Goal: Information Seeking & Learning: Find specific fact

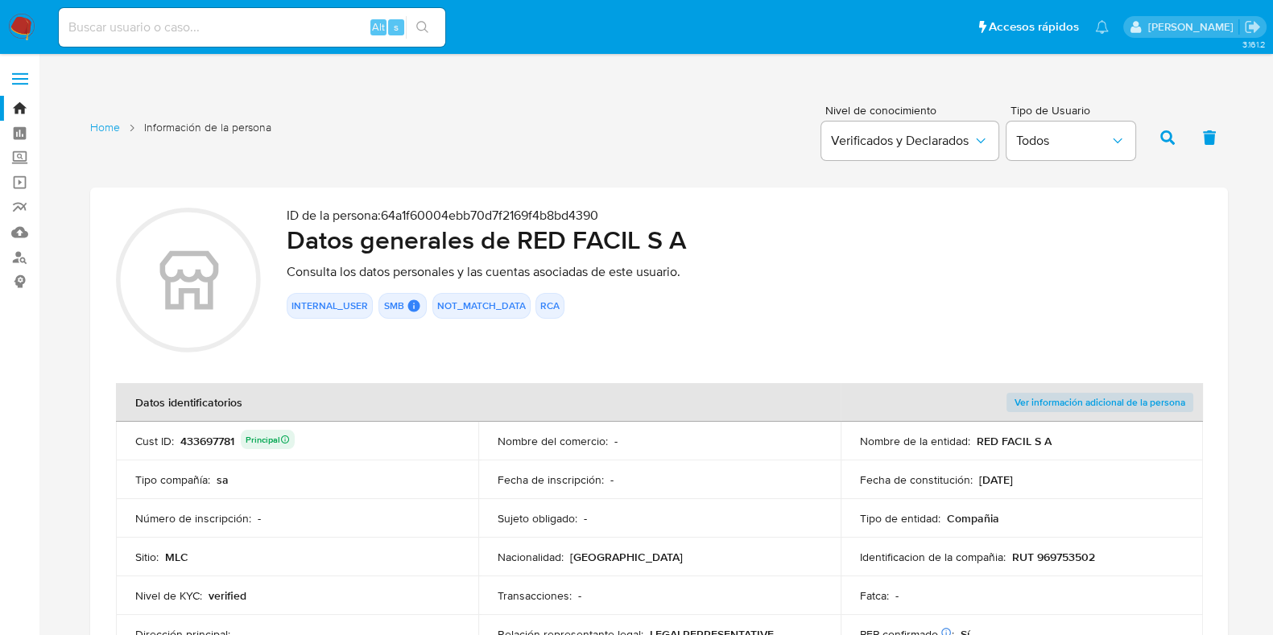
drag, startPoint x: 522, startPoint y: 242, endPoint x: 700, endPoint y: 236, distance: 178.8
click at [700, 236] on h2 "Datos generales de RED FACIL S A" at bounding box center [744, 240] width 915 height 32
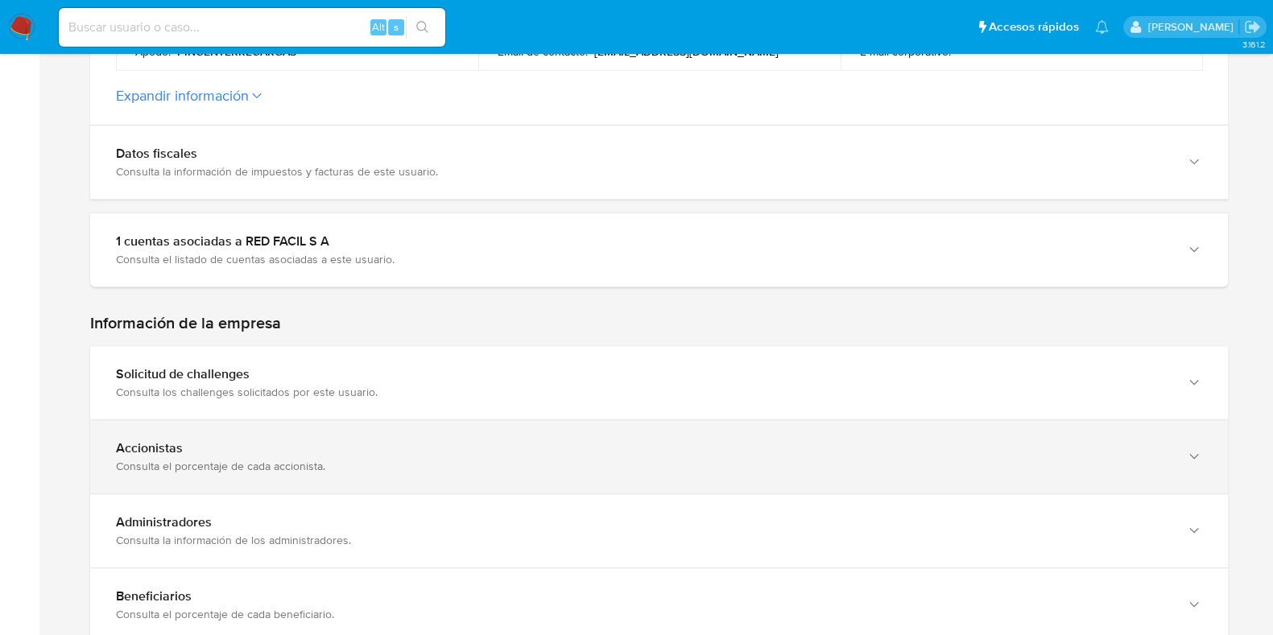
scroll to position [804, 0]
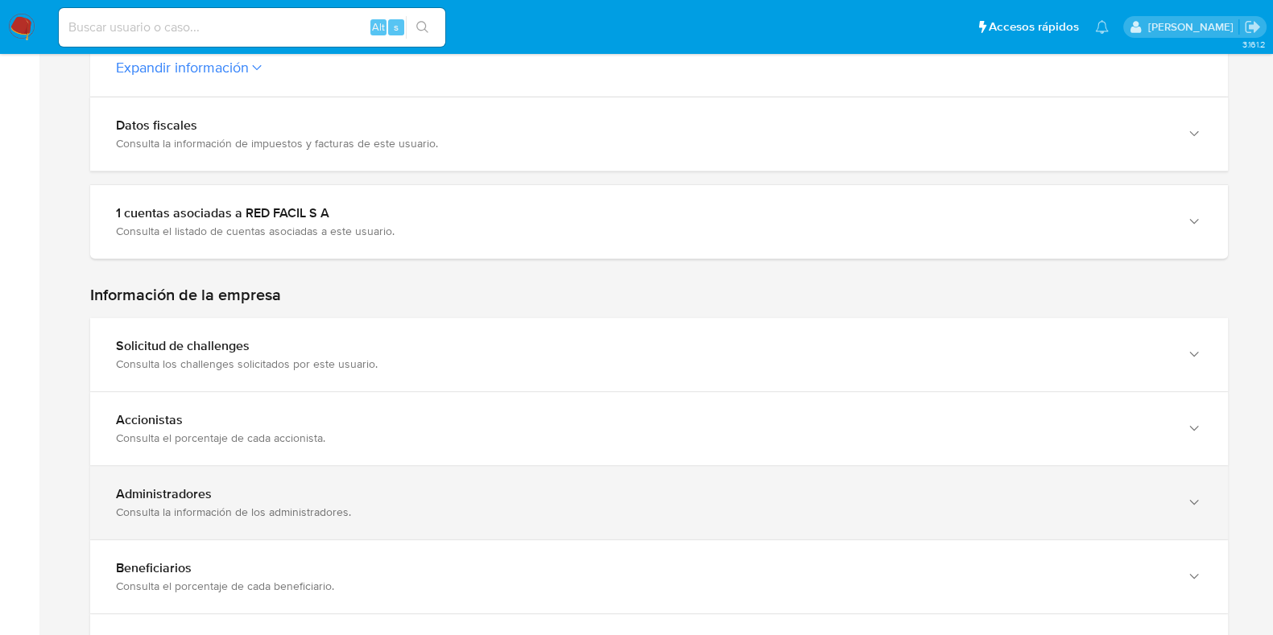
click at [374, 469] on div "Administradores Consulta la información de los administradores." at bounding box center [658, 502] width 1137 height 73
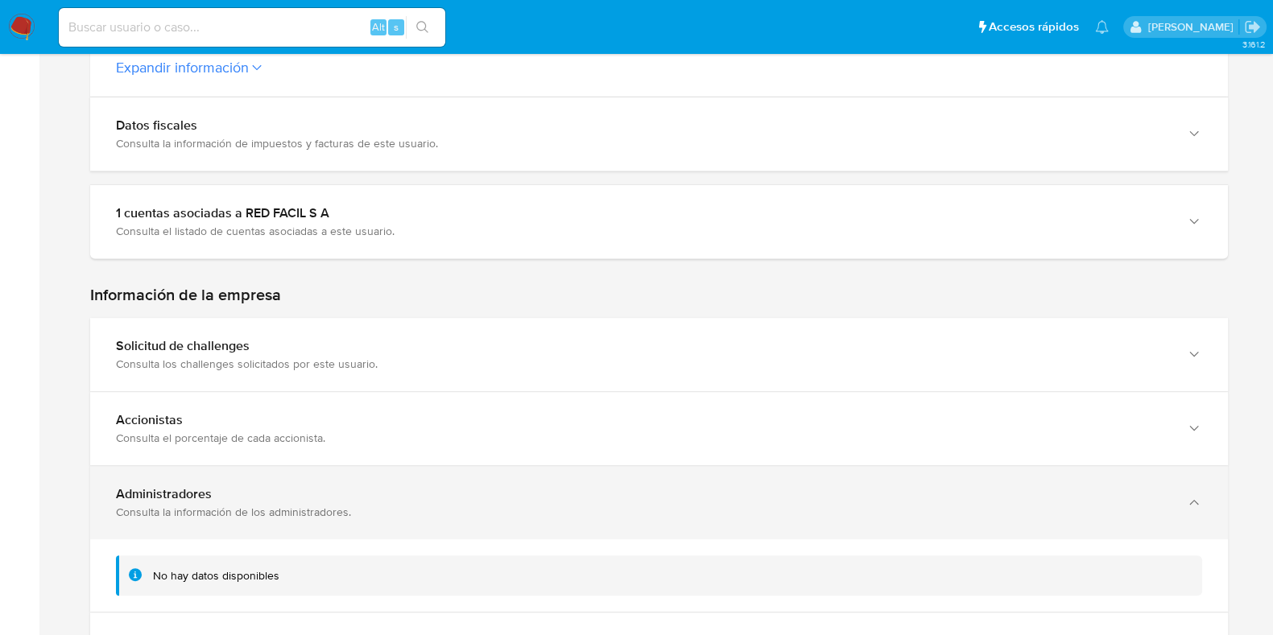
click at [374, 469] on div "Administradores Consulta la información de los administradores." at bounding box center [658, 502] width 1137 height 73
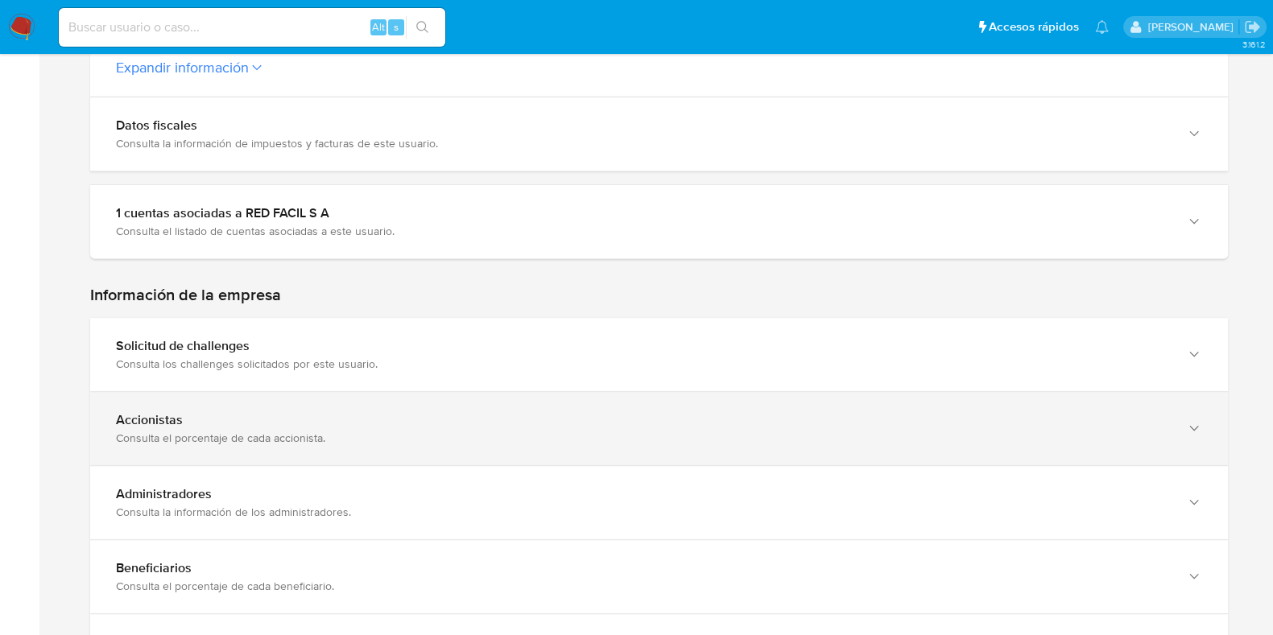
click at [371, 419] on div "Accionistas" at bounding box center [643, 420] width 1054 height 16
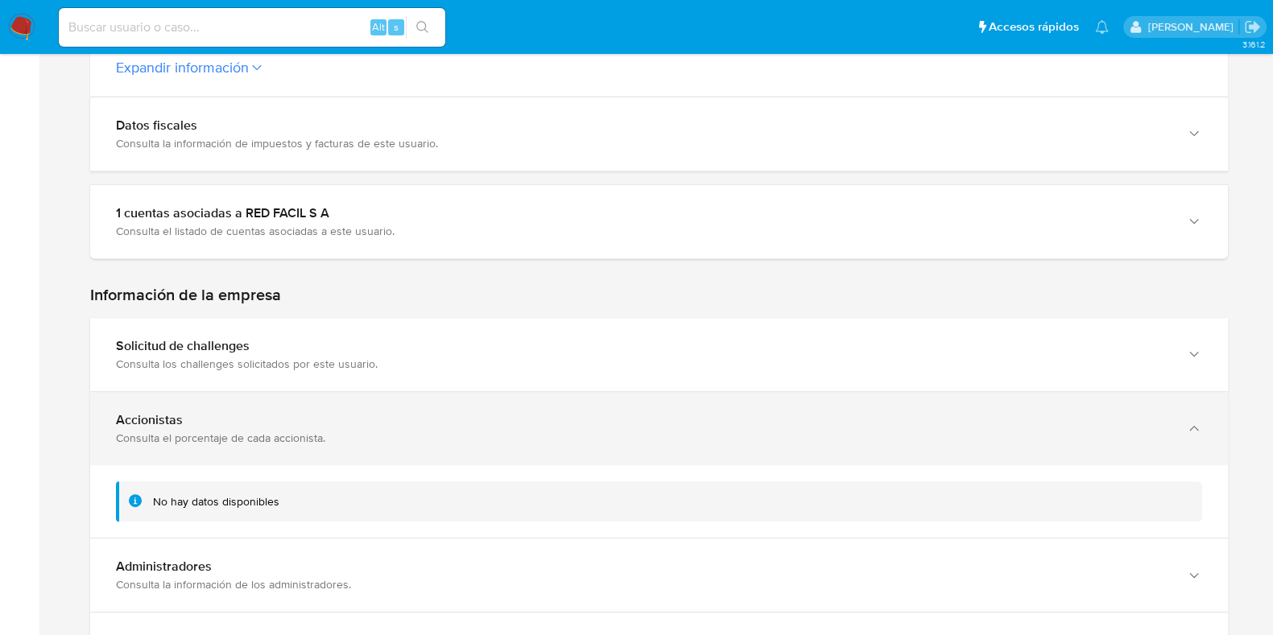
click at [371, 419] on div "Accionistas" at bounding box center [643, 420] width 1054 height 16
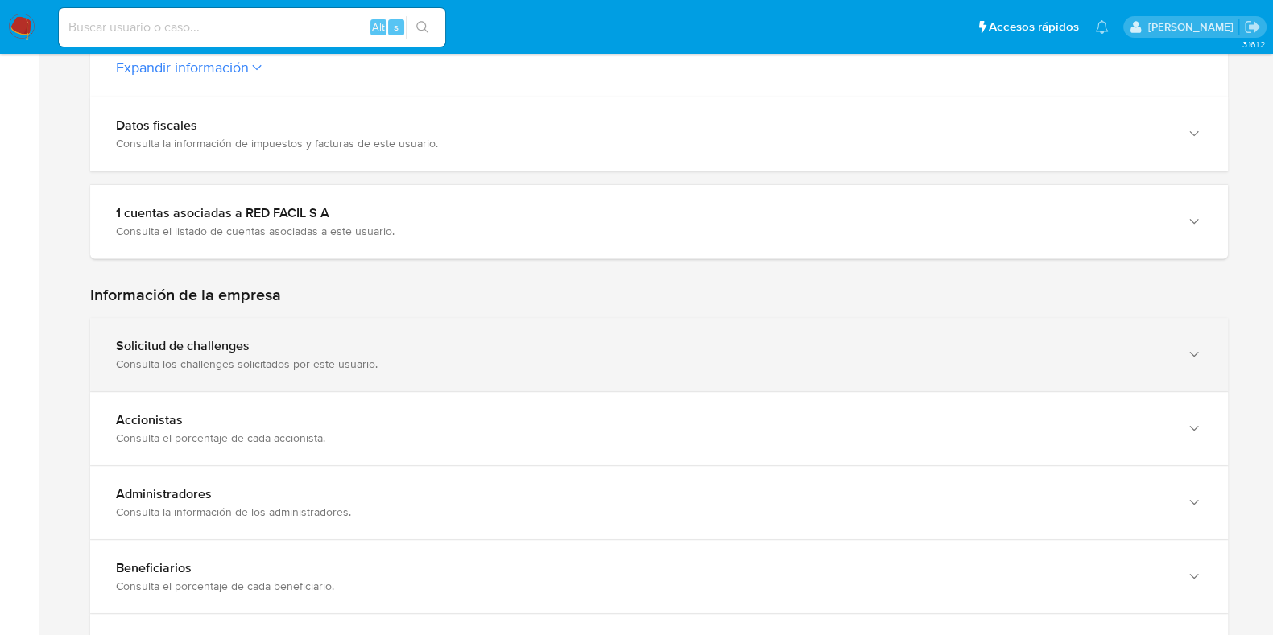
click at [374, 357] on div "Consulta los challenges solicitados por este usuario." at bounding box center [643, 364] width 1054 height 14
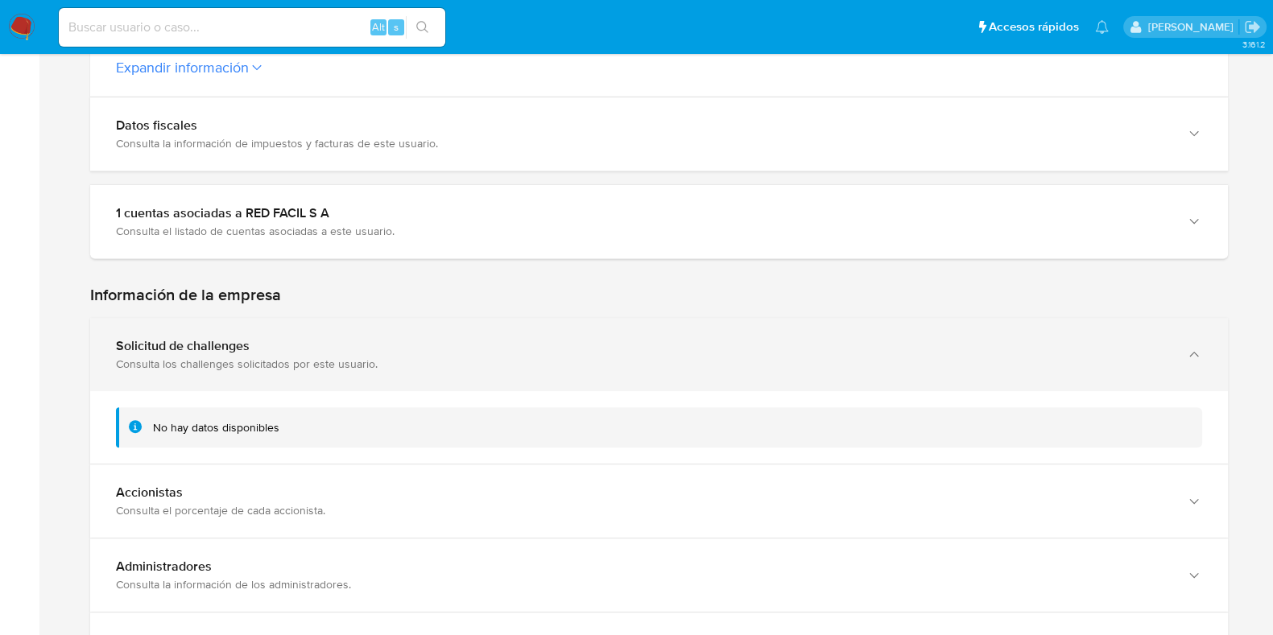
click at [374, 357] on div "Consulta los challenges solicitados por este usuario." at bounding box center [643, 364] width 1054 height 14
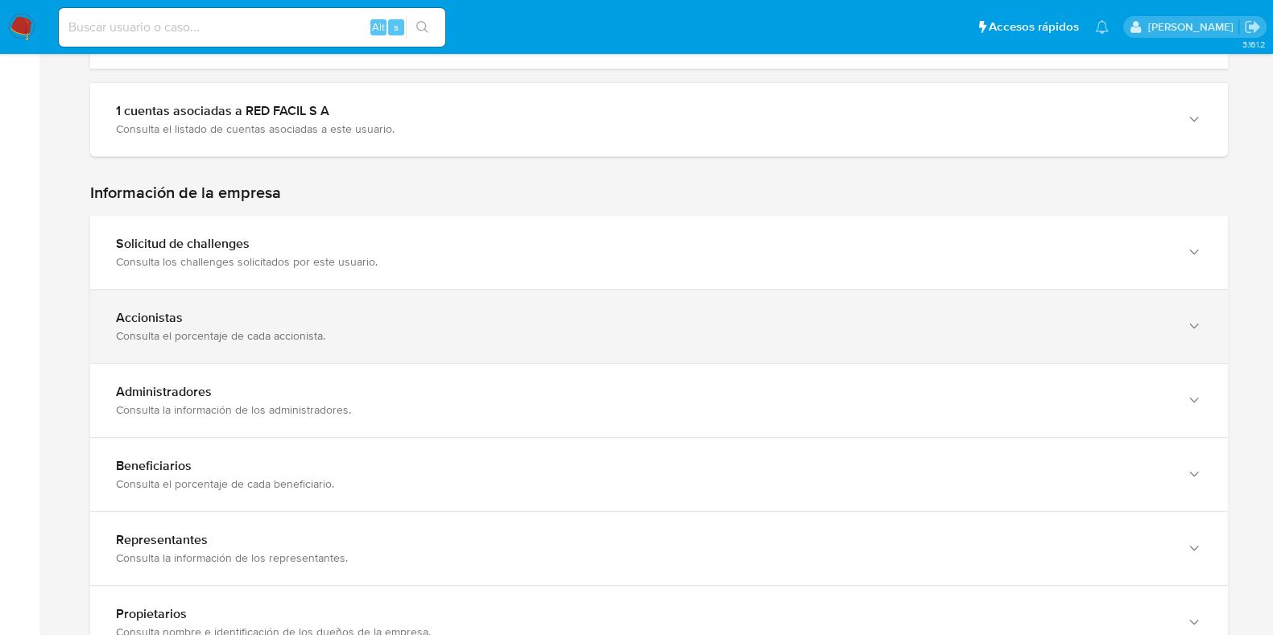
scroll to position [1006, 0]
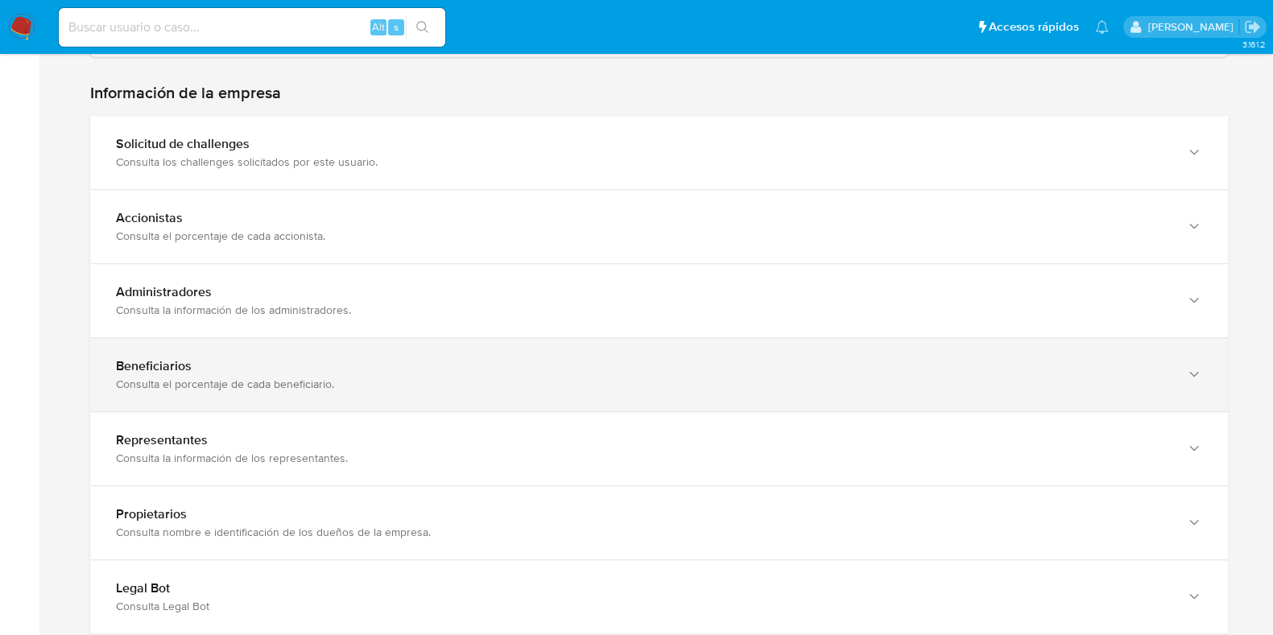
click at [392, 408] on div "Beneficiarios Consulta el porcentaje de cada beneficiario." at bounding box center [658, 374] width 1137 height 73
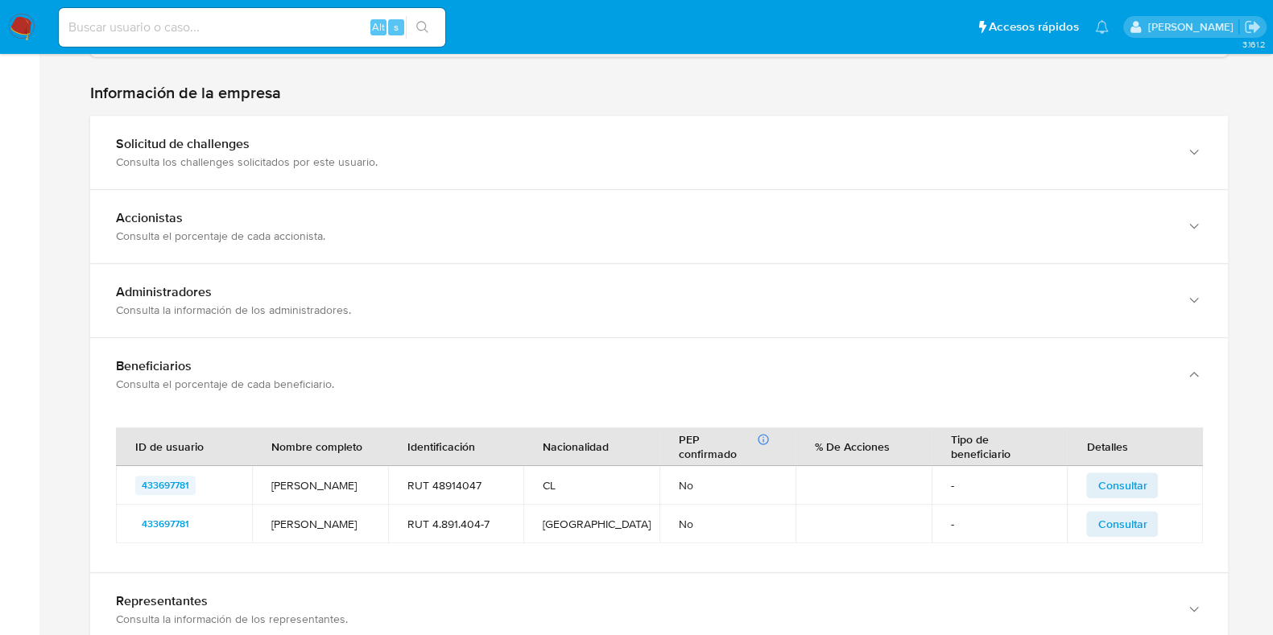
click at [168, 478] on span "433697781" at bounding box center [165, 485] width 47 height 19
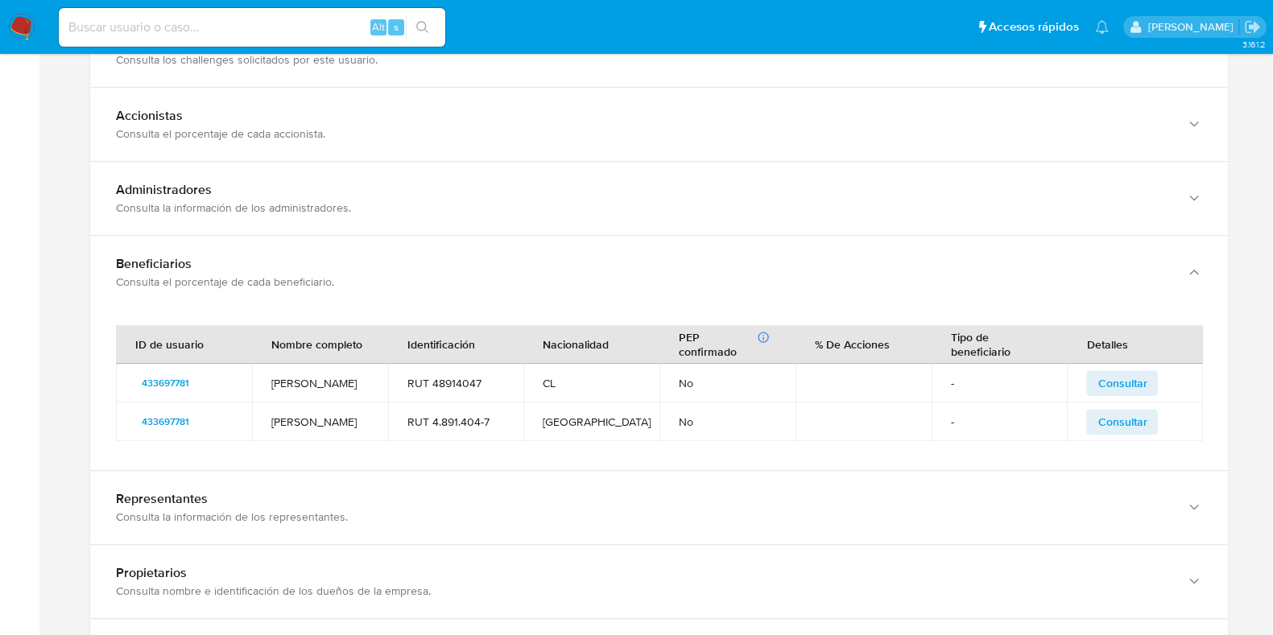
scroll to position [1208, 0]
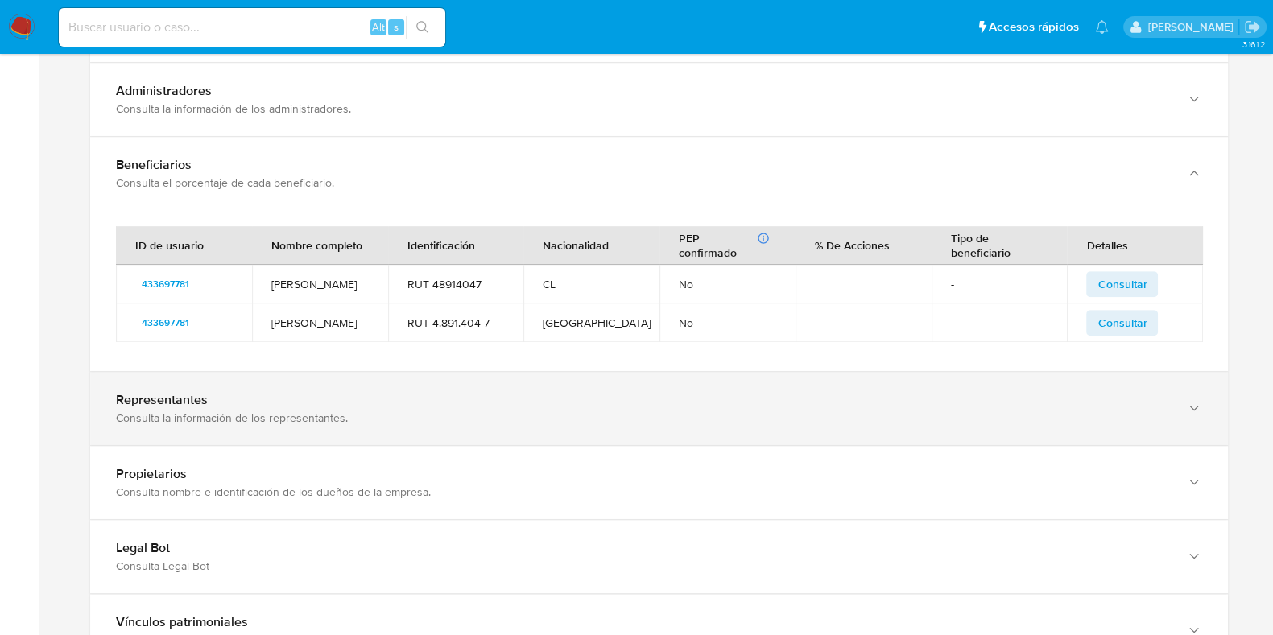
click at [448, 400] on div "Representantes" at bounding box center [643, 400] width 1054 height 16
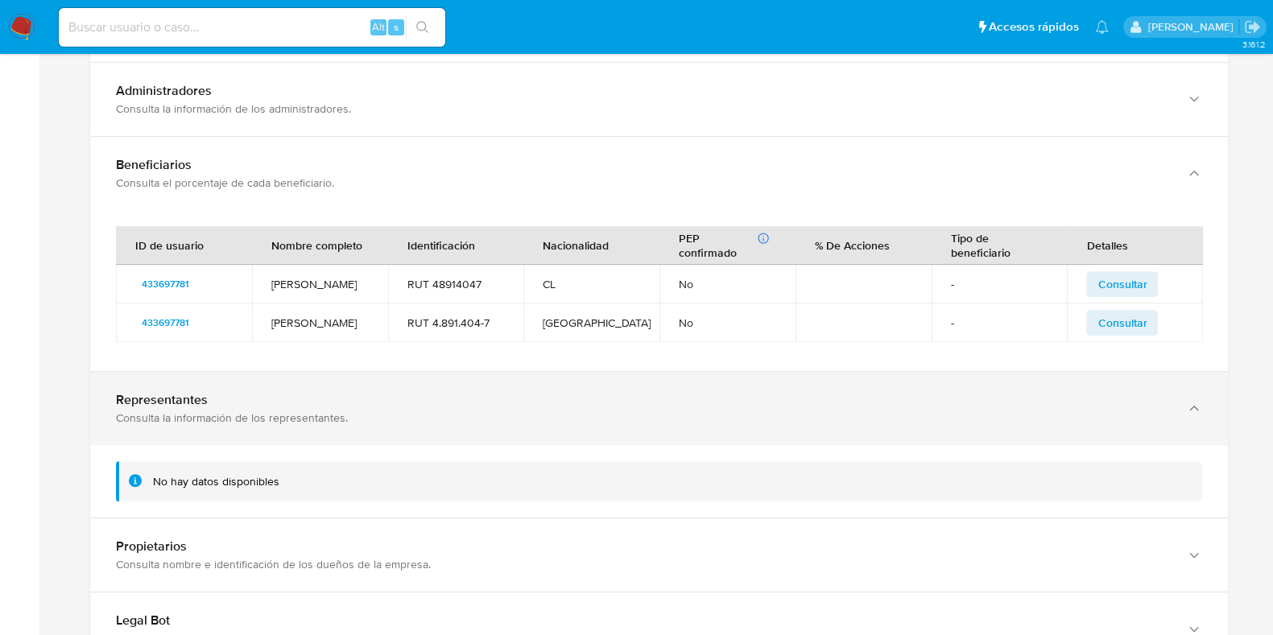
click at [448, 400] on div "Representantes" at bounding box center [643, 400] width 1054 height 16
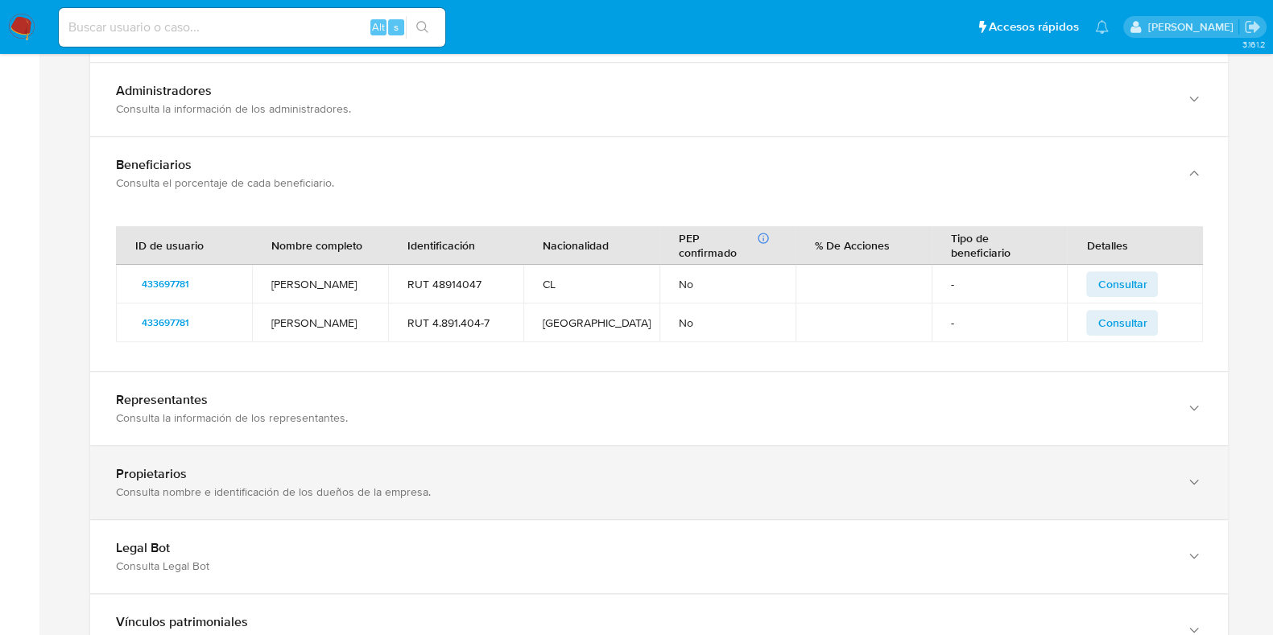
click at [481, 475] on div "Propietarios" at bounding box center [643, 474] width 1054 height 16
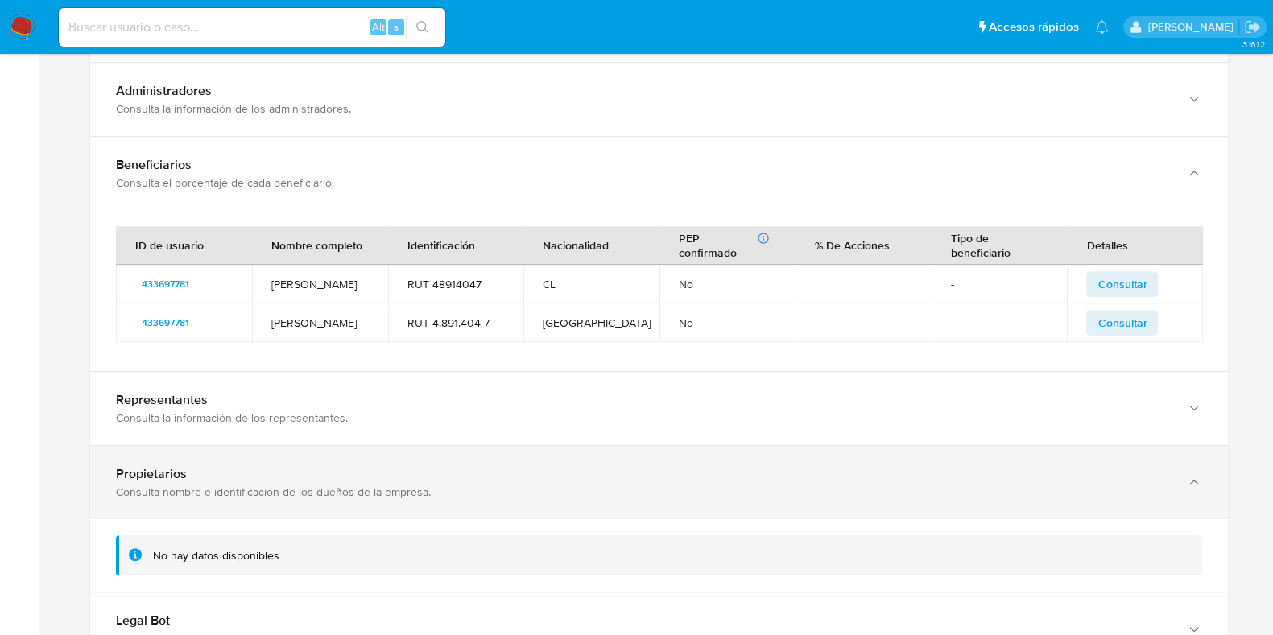
click at [481, 475] on div "Propietarios" at bounding box center [643, 474] width 1054 height 16
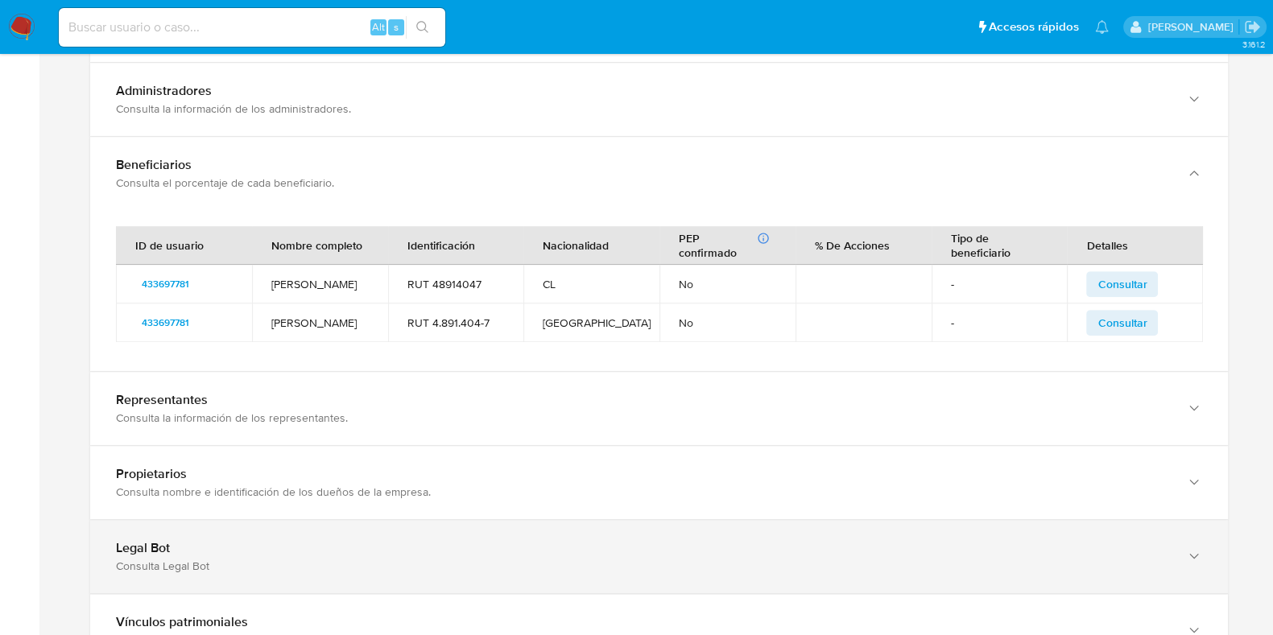
click at [493, 540] on div "Legal Bot" at bounding box center [643, 548] width 1054 height 16
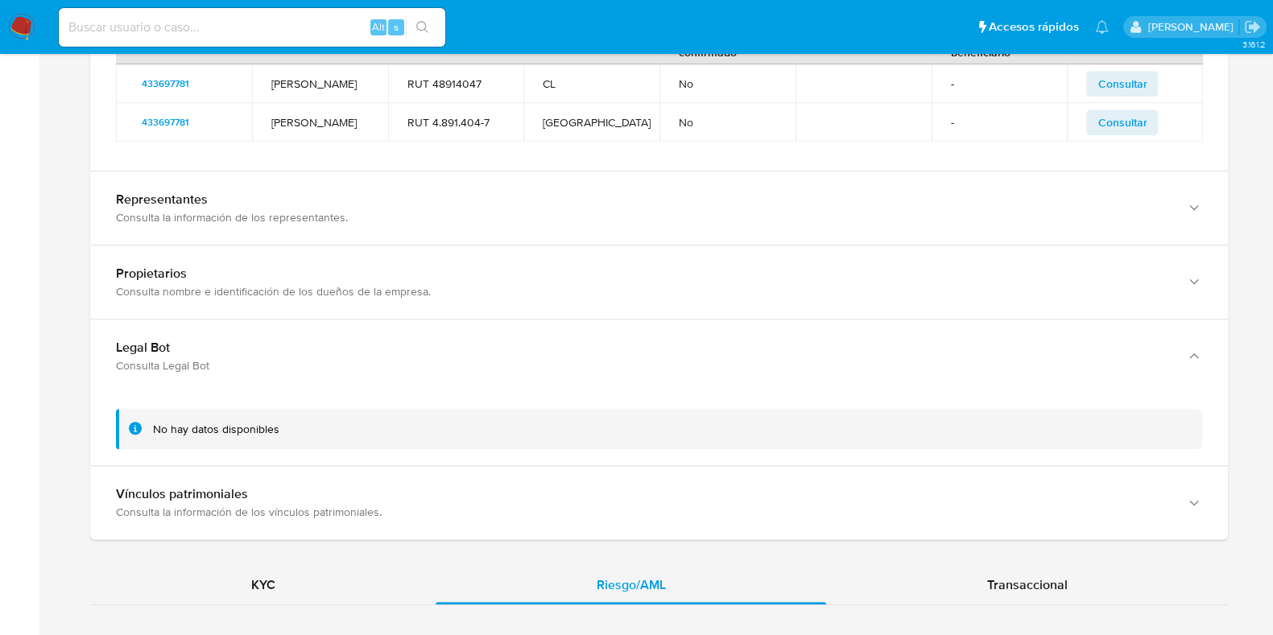
scroll to position [1408, 0]
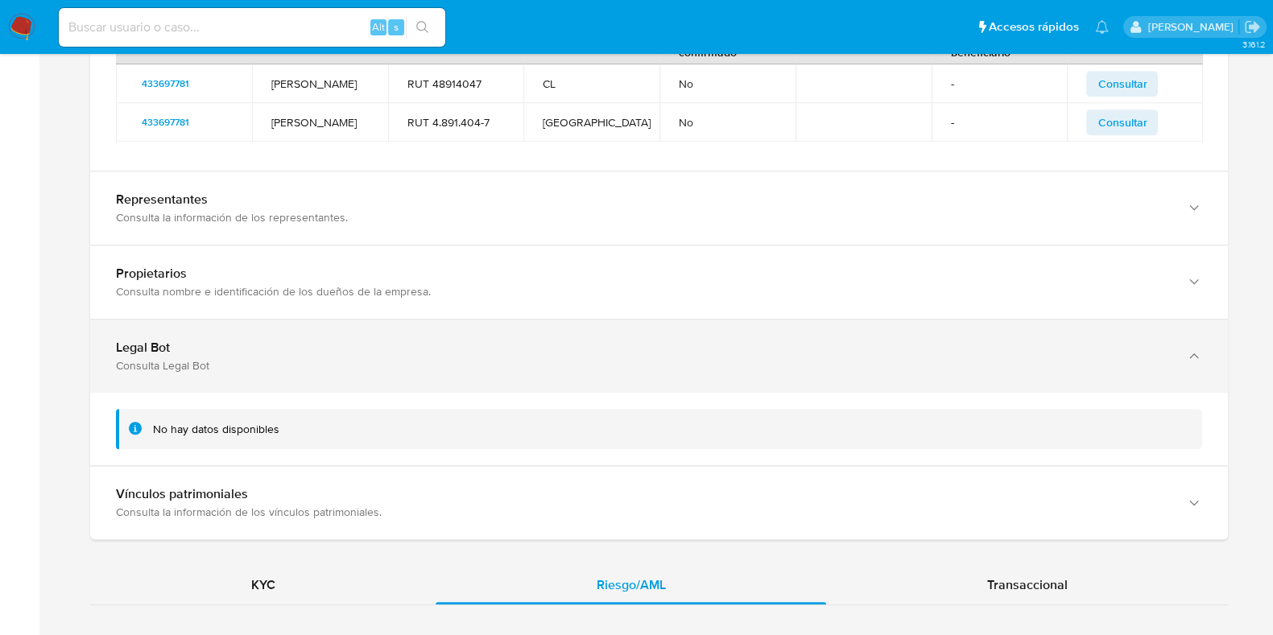
click at [496, 358] on div "Consulta Legal Bot" at bounding box center [643, 365] width 1054 height 14
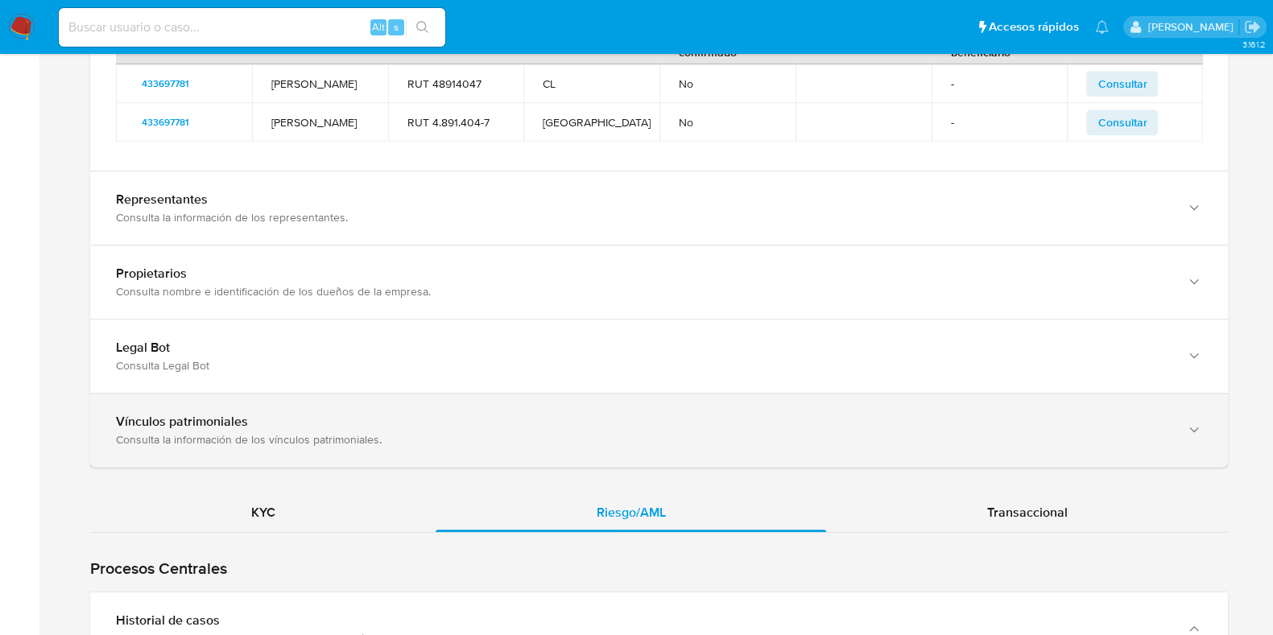
click at [518, 446] on div "Vínculos patrimoniales Consulta la información de los vínculos patrimoniales." at bounding box center [658, 430] width 1137 height 73
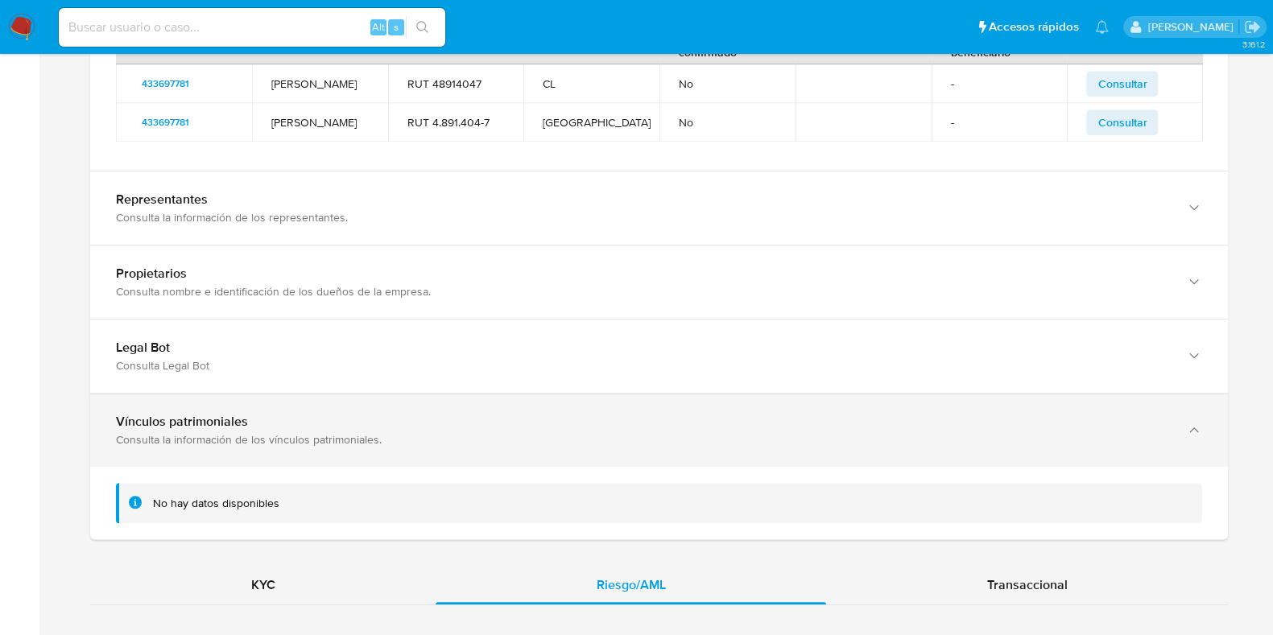
click at [514, 440] on div "Consulta la información de los vínculos patrimoniales." at bounding box center [643, 439] width 1054 height 14
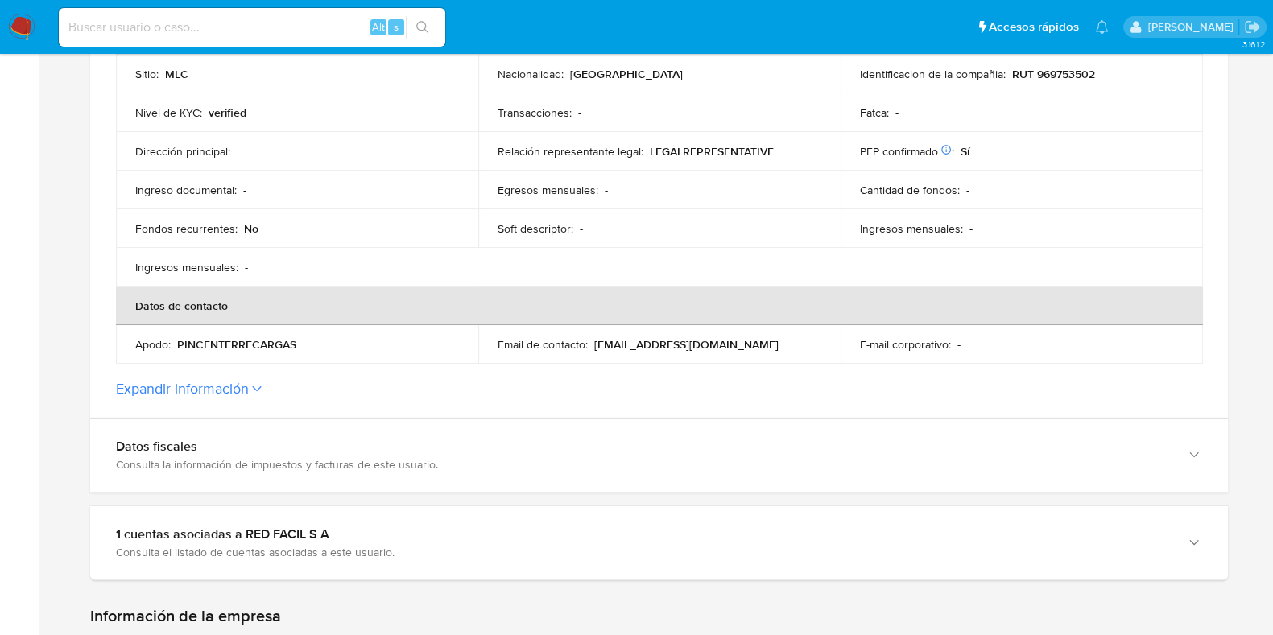
scroll to position [302, 0]
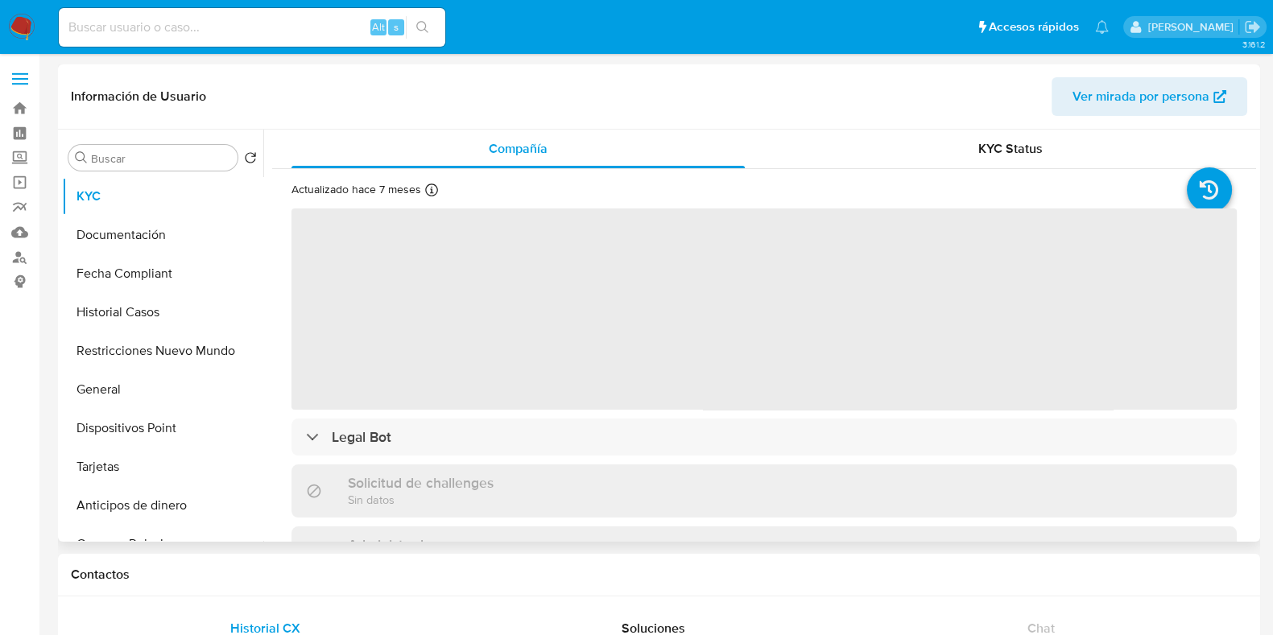
select select "10"
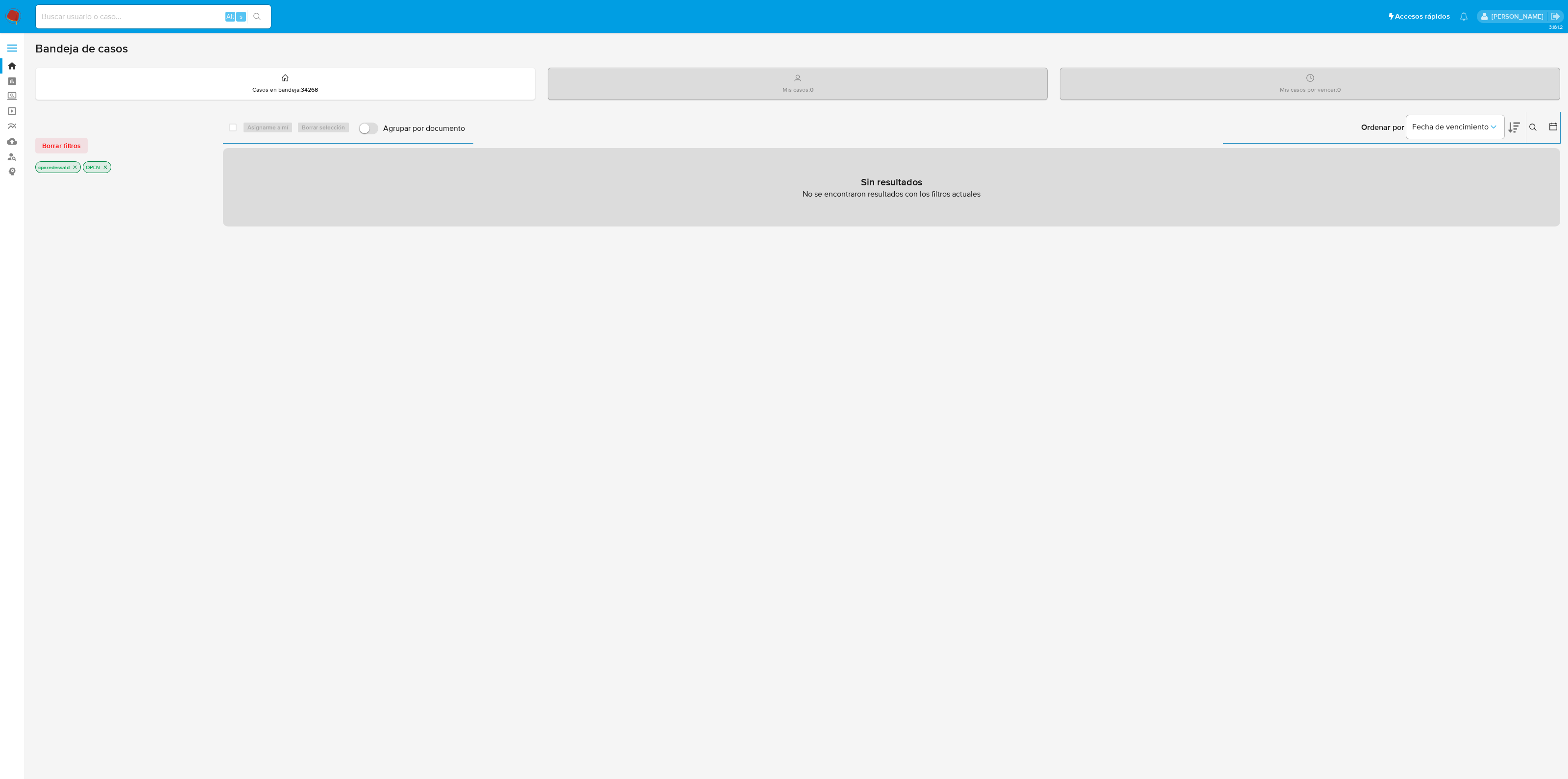
click at [75, 167] on icon "close-filter" at bounding box center [75, 167] width 6 height 6
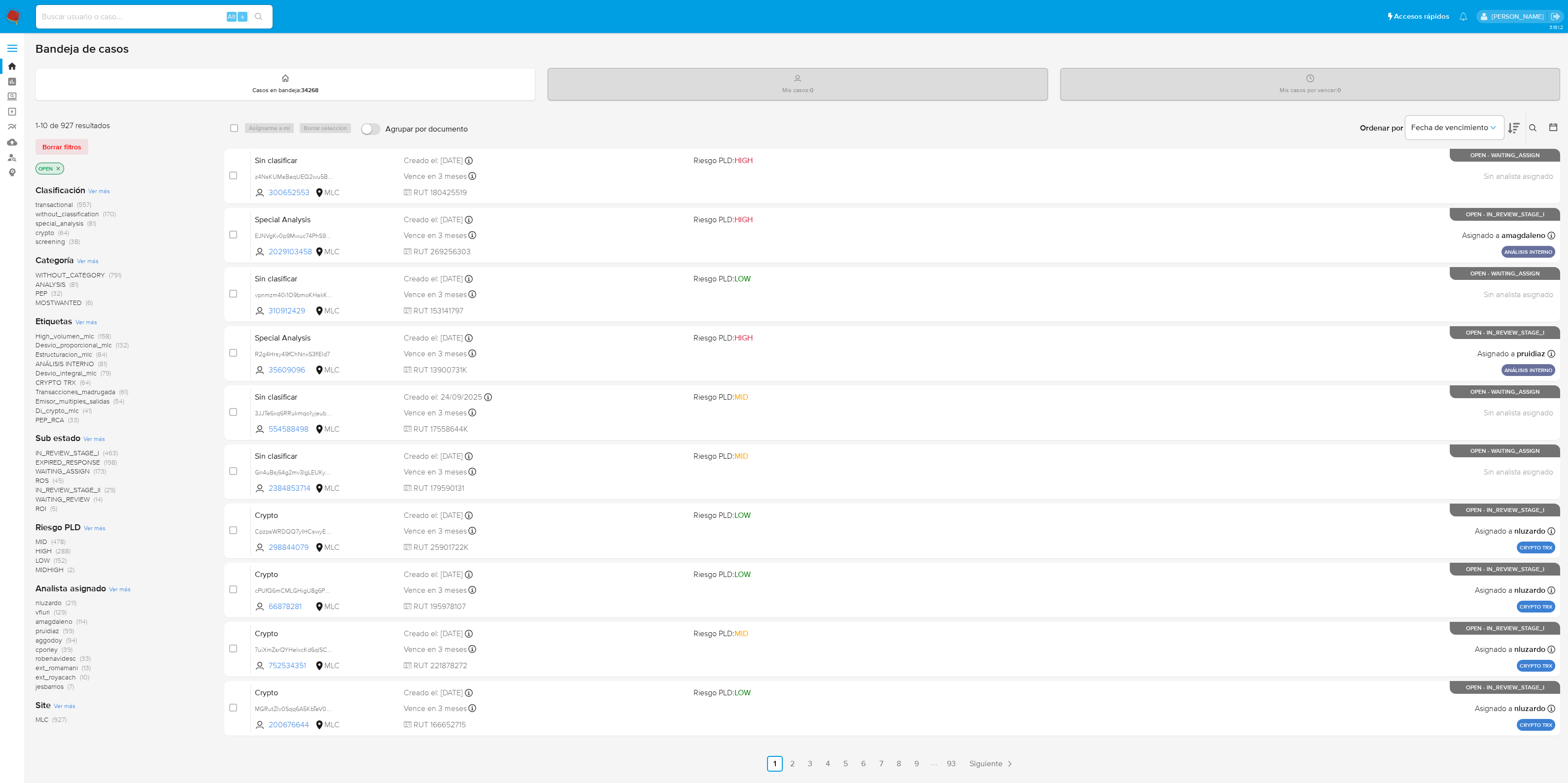
click at [1514, 123] on icon at bounding box center [1513, 128] width 12 height 10
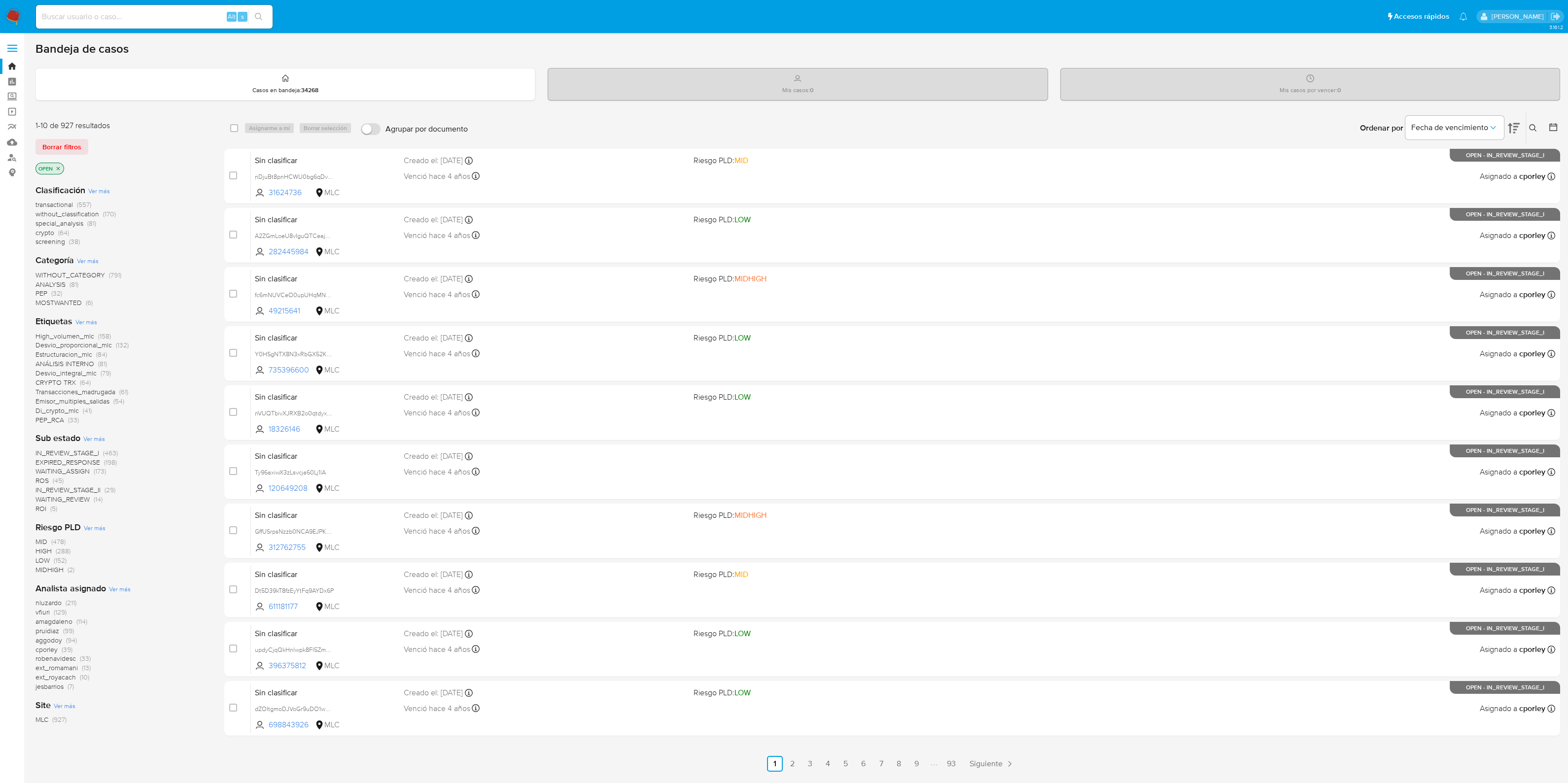
click at [1518, 127] on icon at bounding box center [1513, 128] width 12 height 12
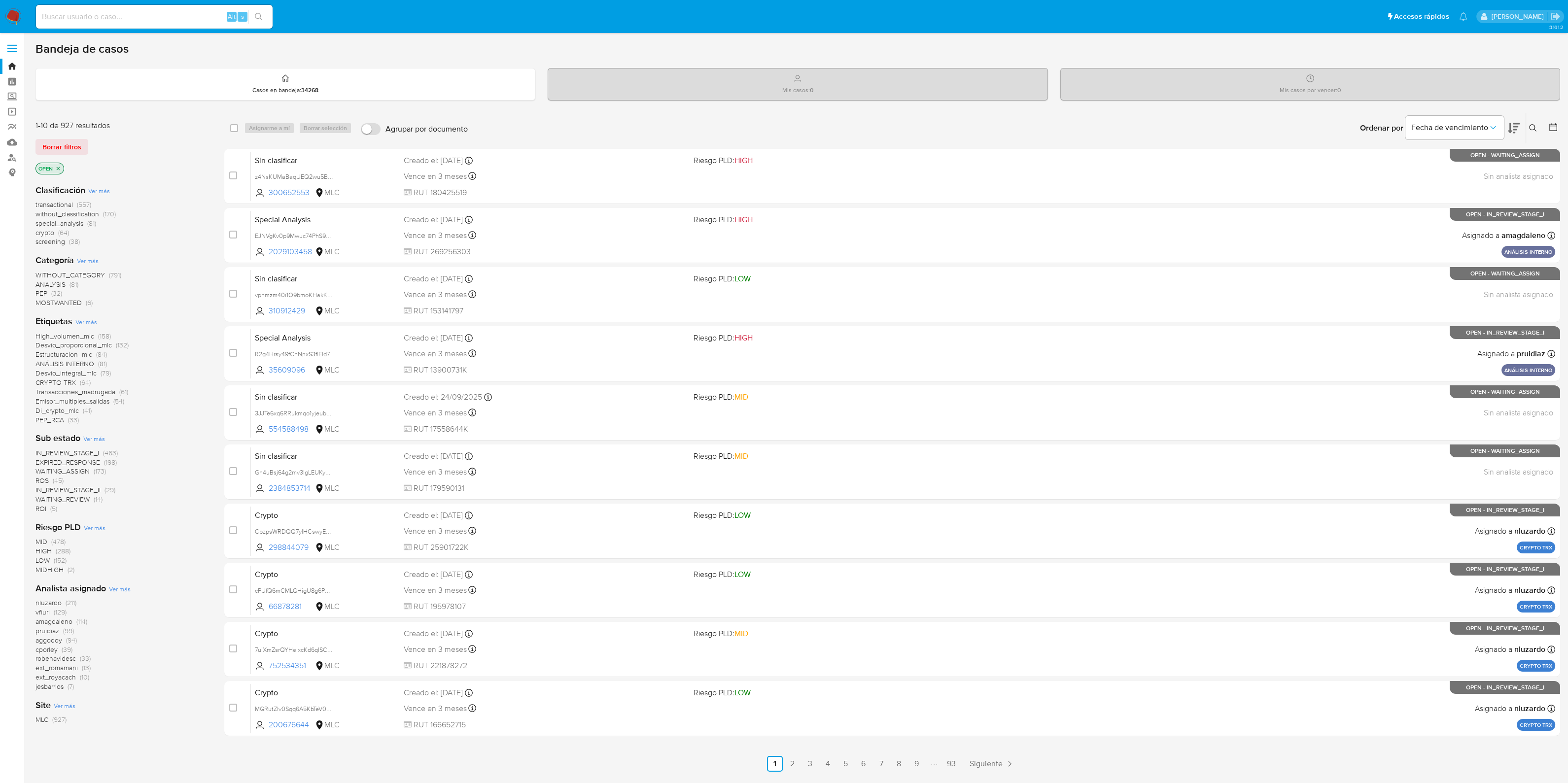
click at [1551, 119] on div at bounding box center [1551, 128] width 18 height 31
click at [1551, 124] on icon at bounding box center [1553, 127] width 10 height 10
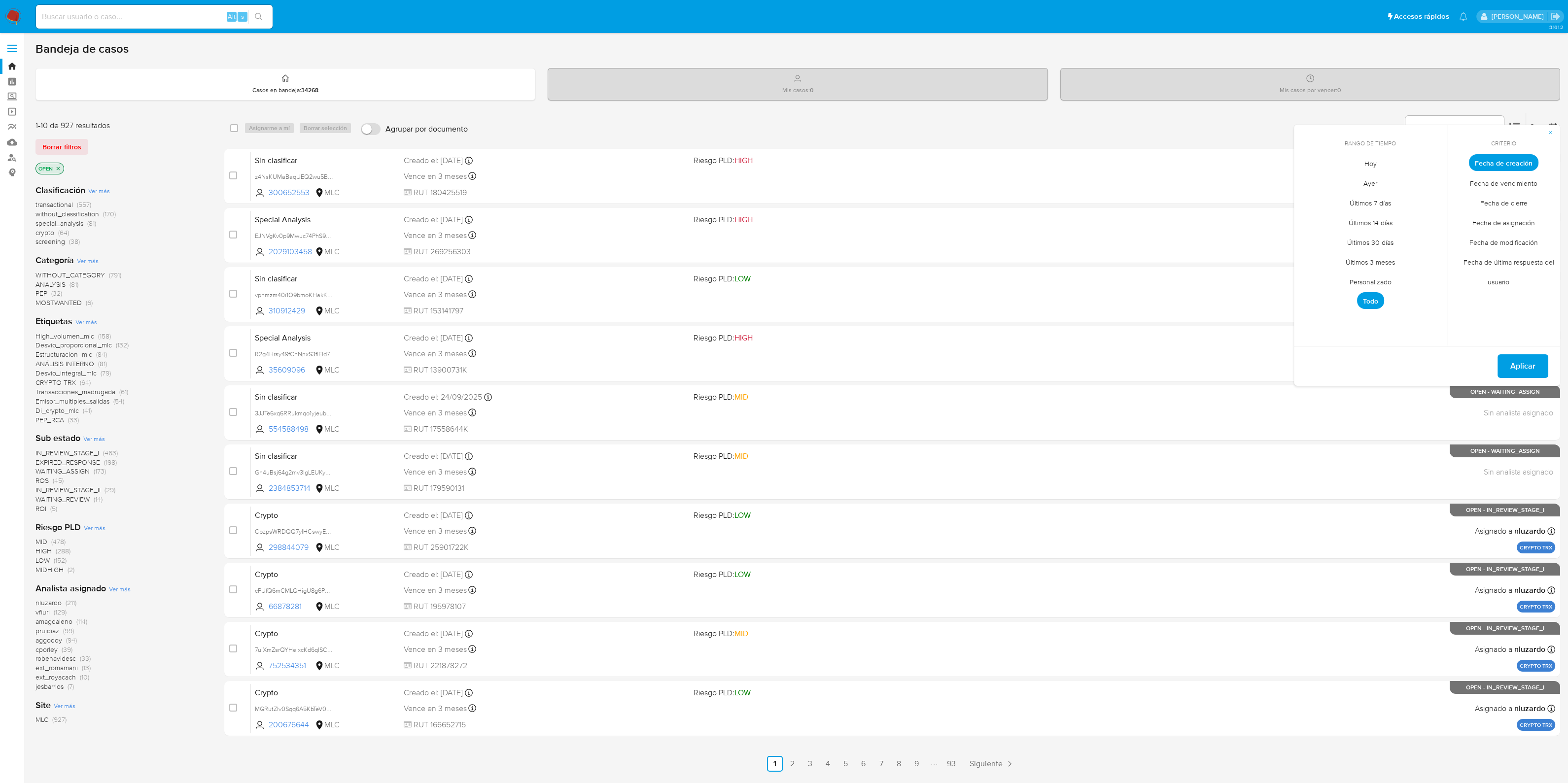
click at [1380, 279] on span "Personalizado" at bounding box center [1370, 282] width 62 height 20
click at [1311, 179] on icon "Mes anterior" at bounding box center [1308, 181] width 12 height 12
click at [1310, 179] on icon "Mes anterior" at bounding box center [1308, 181] width 12 height 12
click at [1327, 217] on button "1" at bounding box center [1331, 217] width 16 height 16
click at [1371, 299] on button "31" at bounding box center [1370, 296] width 16 height 16
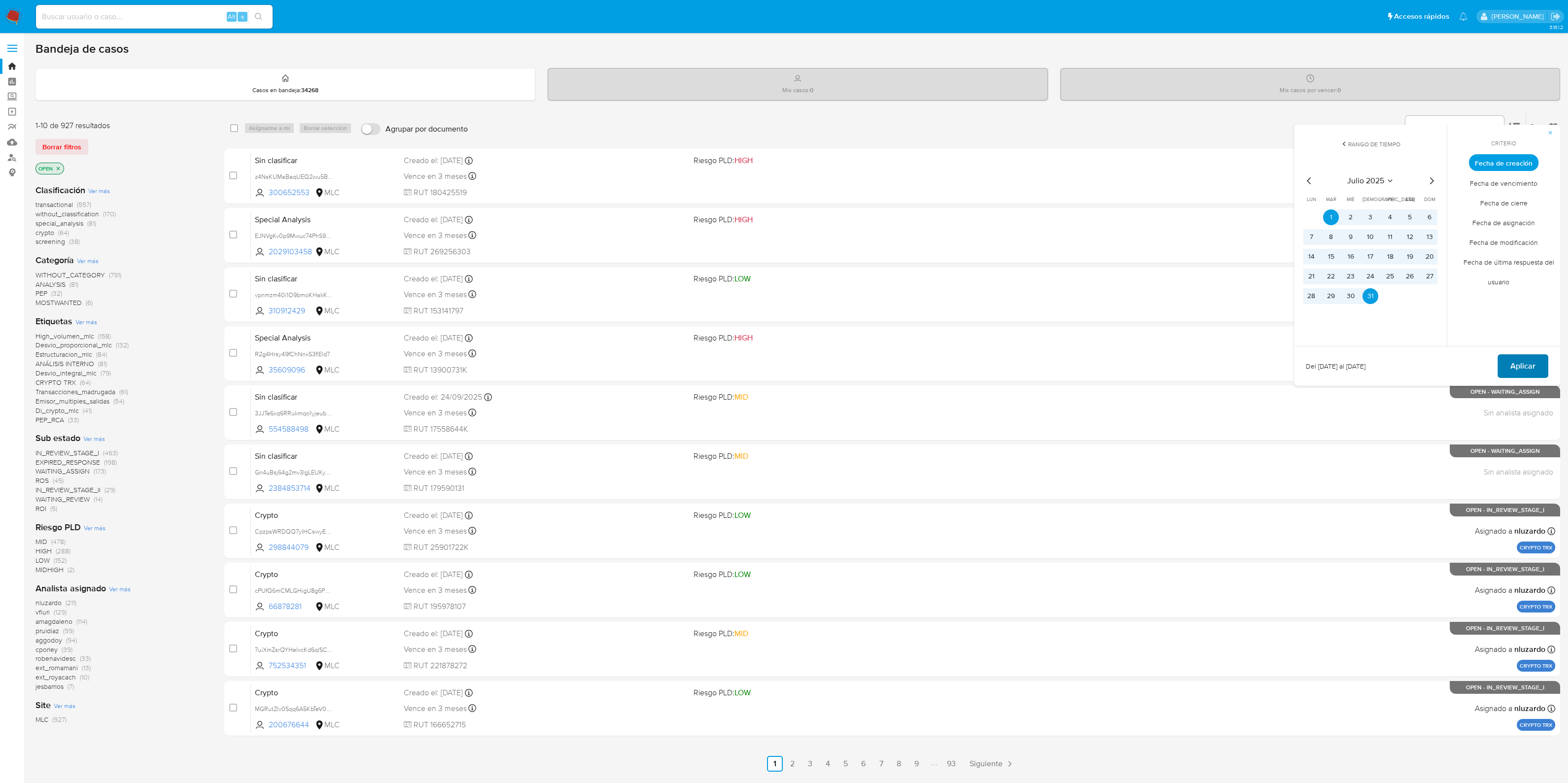
click at [1514, 362] on span "Aplicar" at bounding box center [1523, 365] width 25 height 21
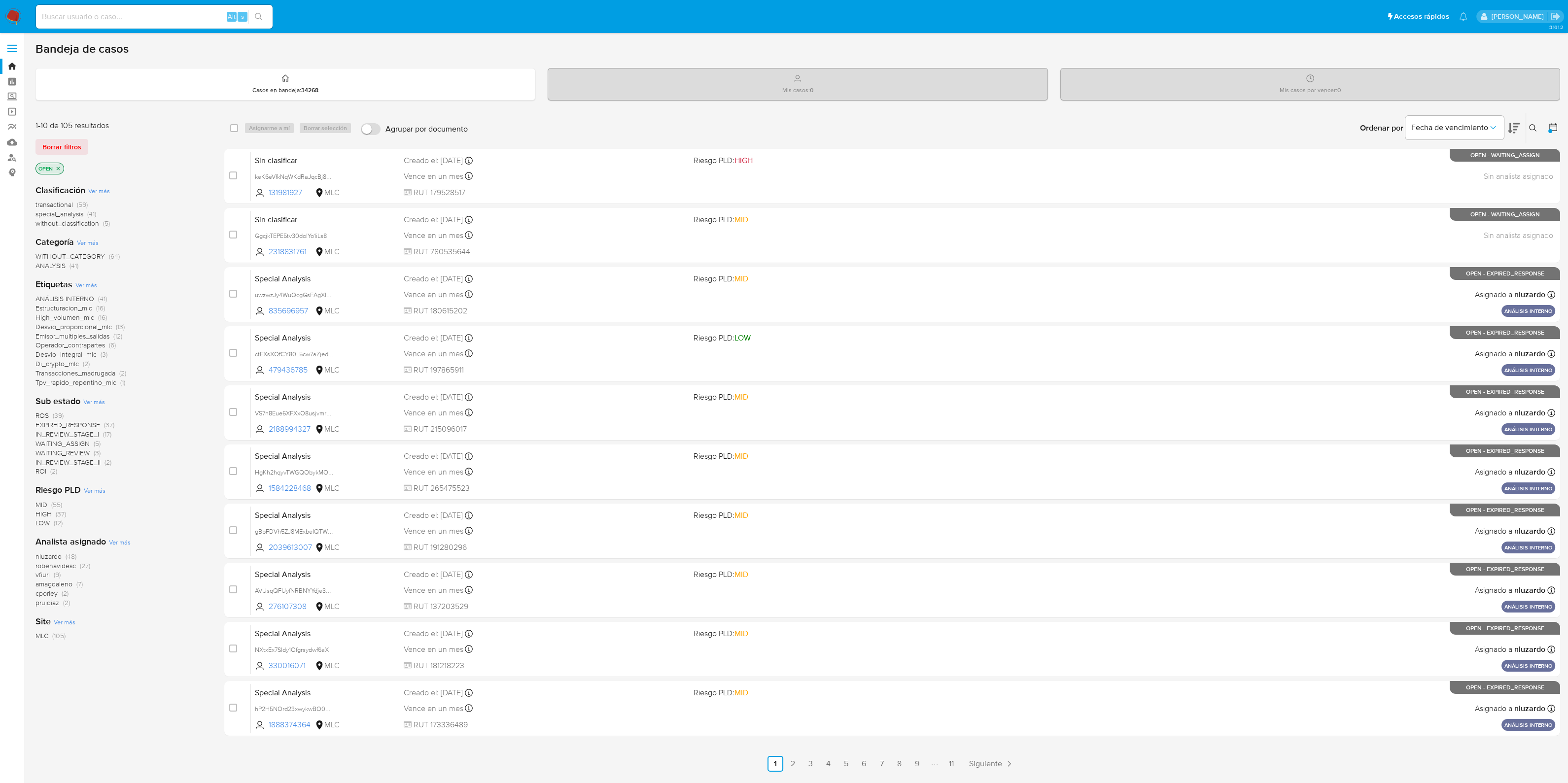
click at [84, 442] on span "WAITING_ASSIGN" at bounding box center [62, 443] width 54 height 10
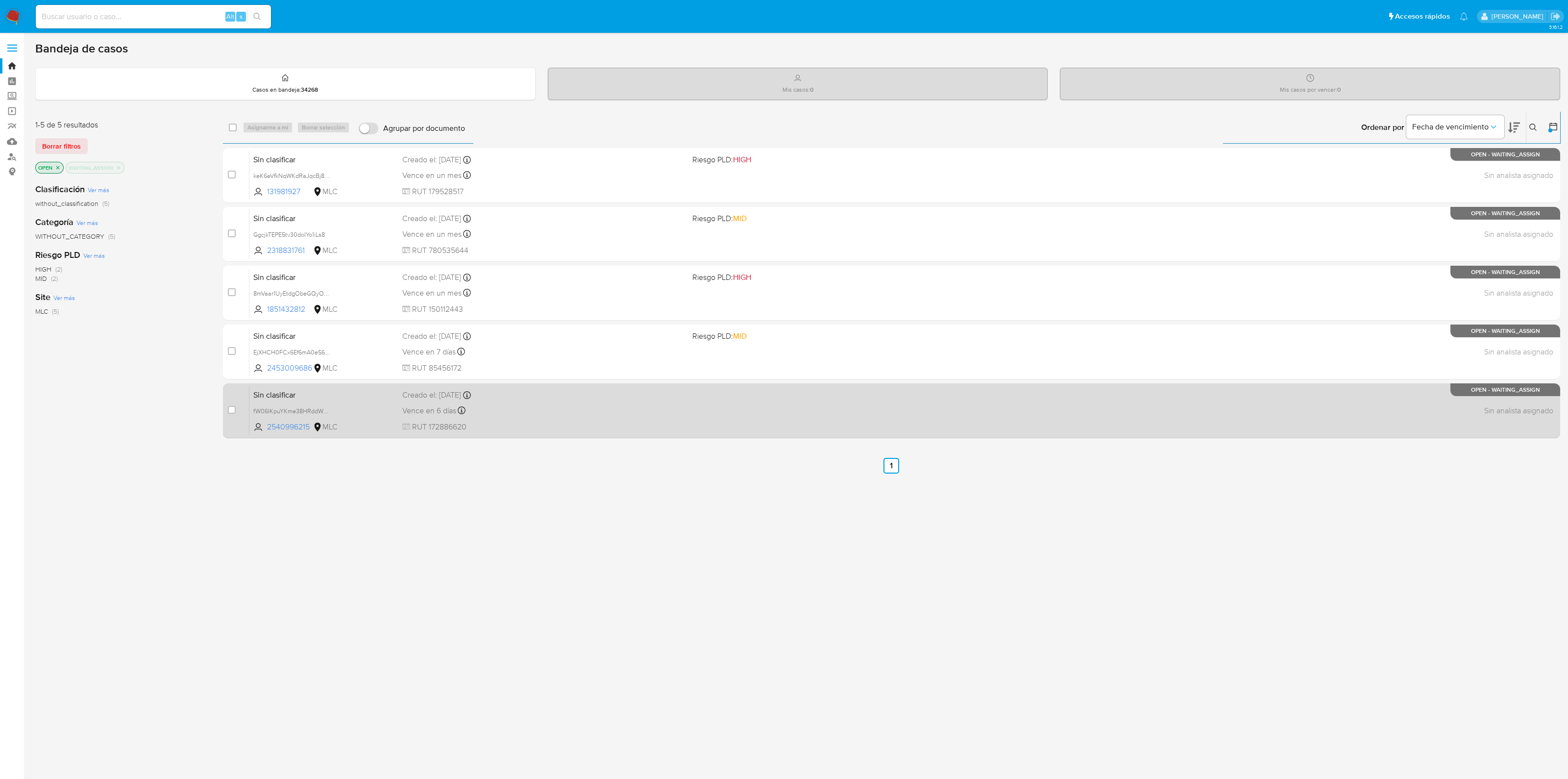
click at [340, 417] on div "Sin clasificar fW06lKpuYKme38HRddWYlJGO 2540996215 MLC Creado el: 08/07/2025 Cr…" at bounding box center [902, 411] width 1306 height 49
click at [298, 401] on div "Sin clasificar fW06lKpuYKme38HRddWYlJGO 2540996215 MLC Creado el: 08/07/2025 Cr…" at bounding box center [902, 411] width 1306 height 49
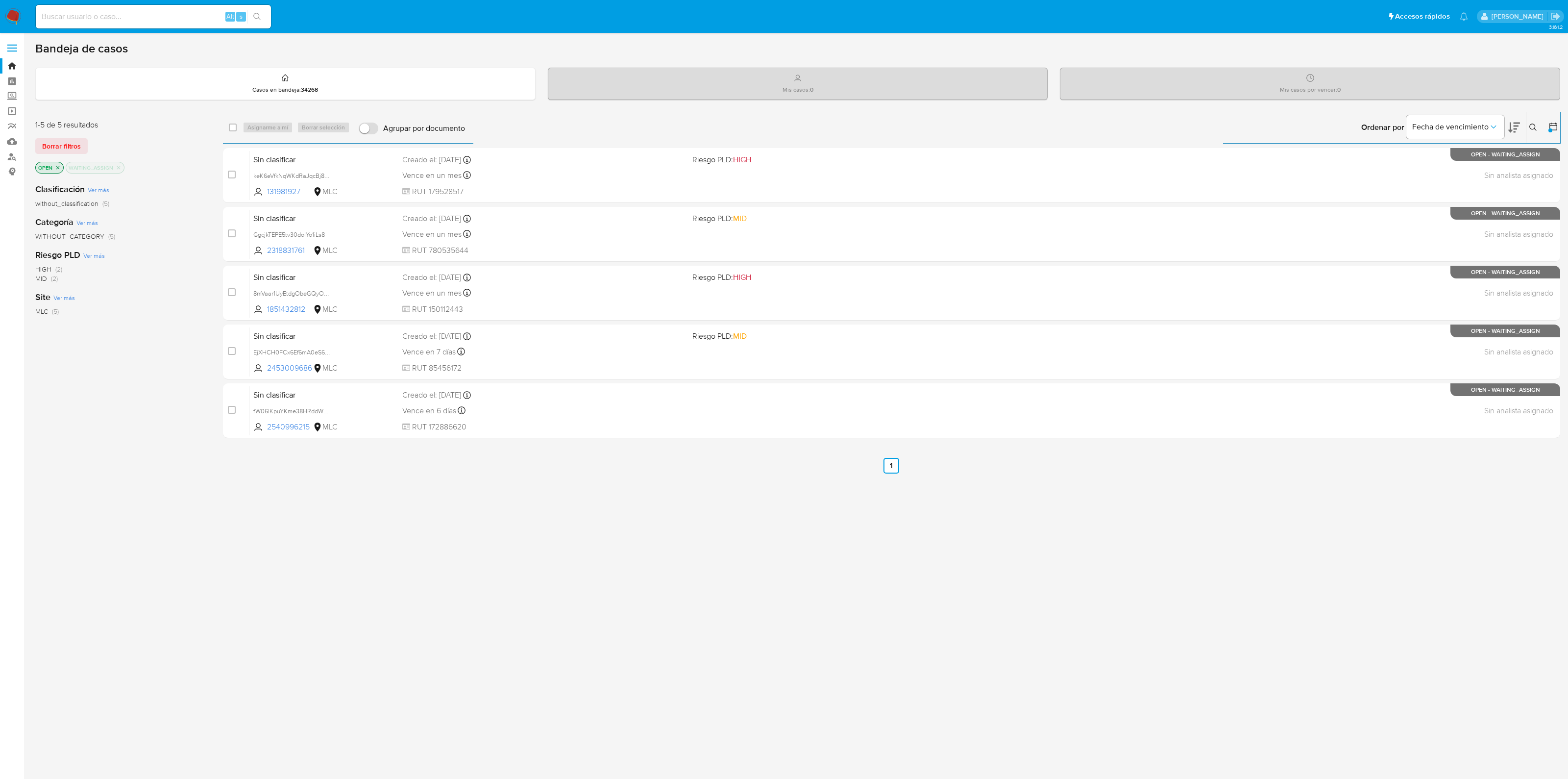
click at [119, 166] on icon "close-filter" at bounding box center [119, 167] width 4 height 4
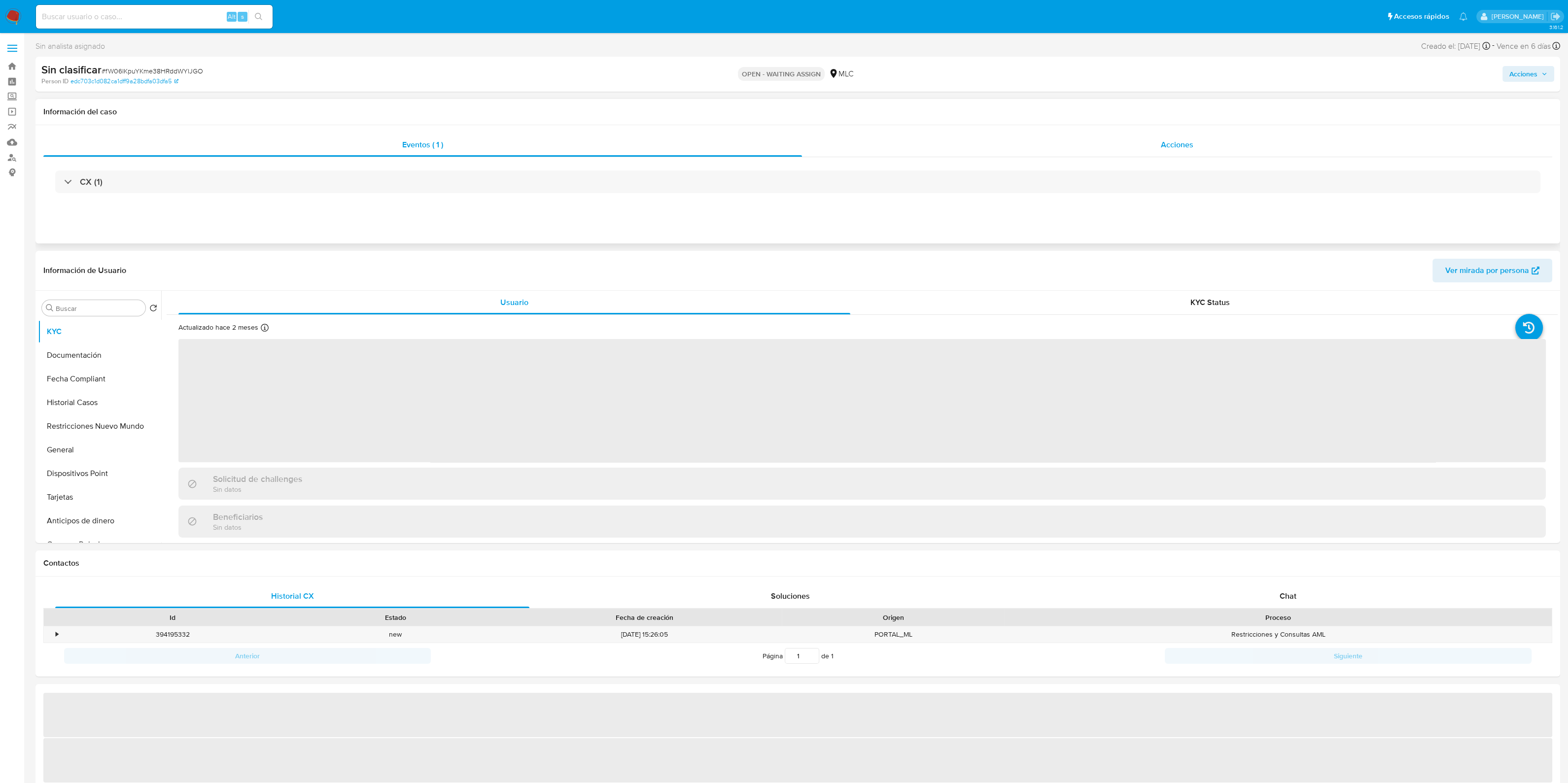
click at [1043, 148] on div "Acciones" at bounding box center [1177, 144] width 750 height 24
select select "10"
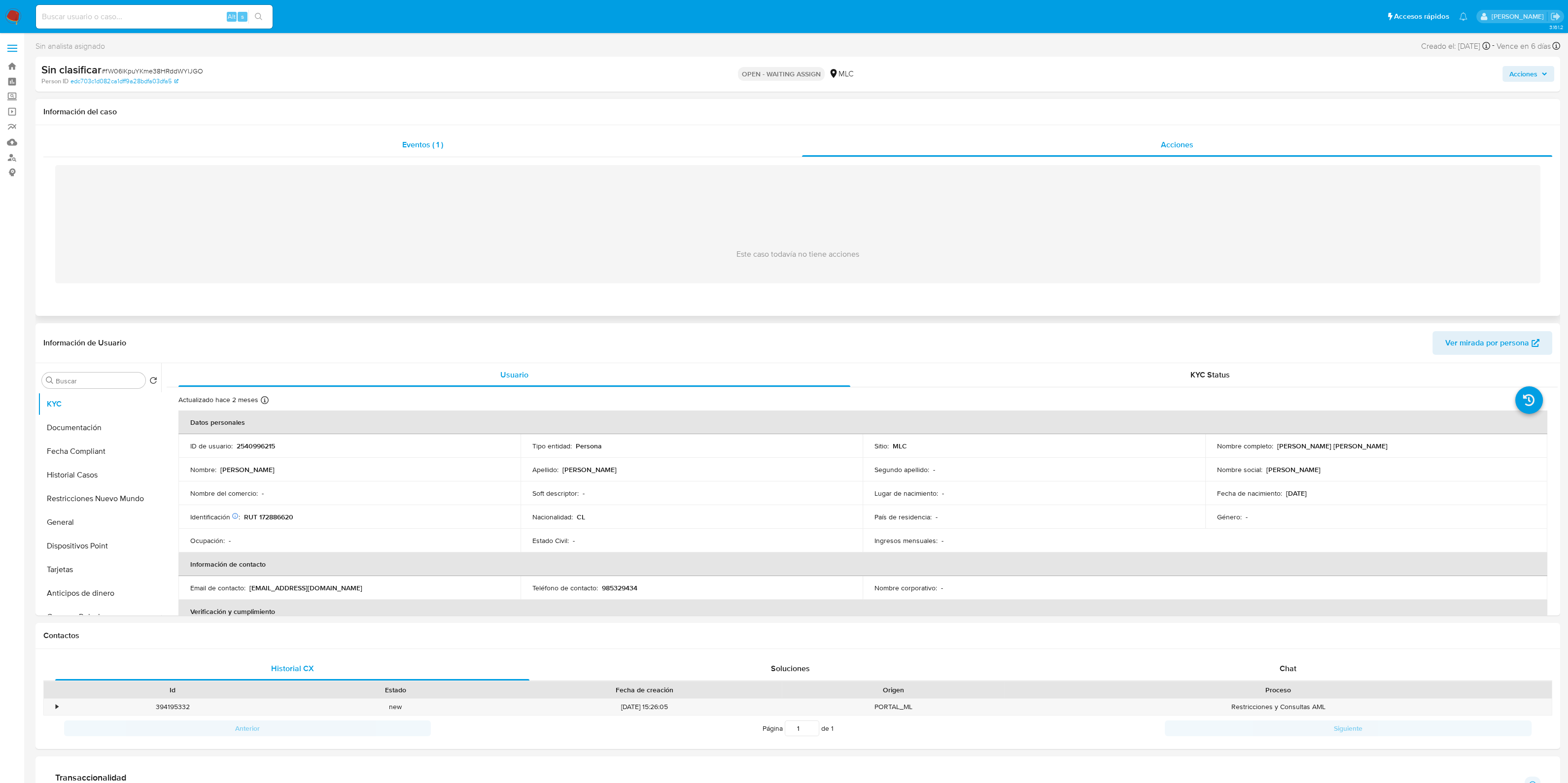
click at [457, 135] on div "Eventos ( 1 )" at bounding box center [422, 144] width 759 height 24
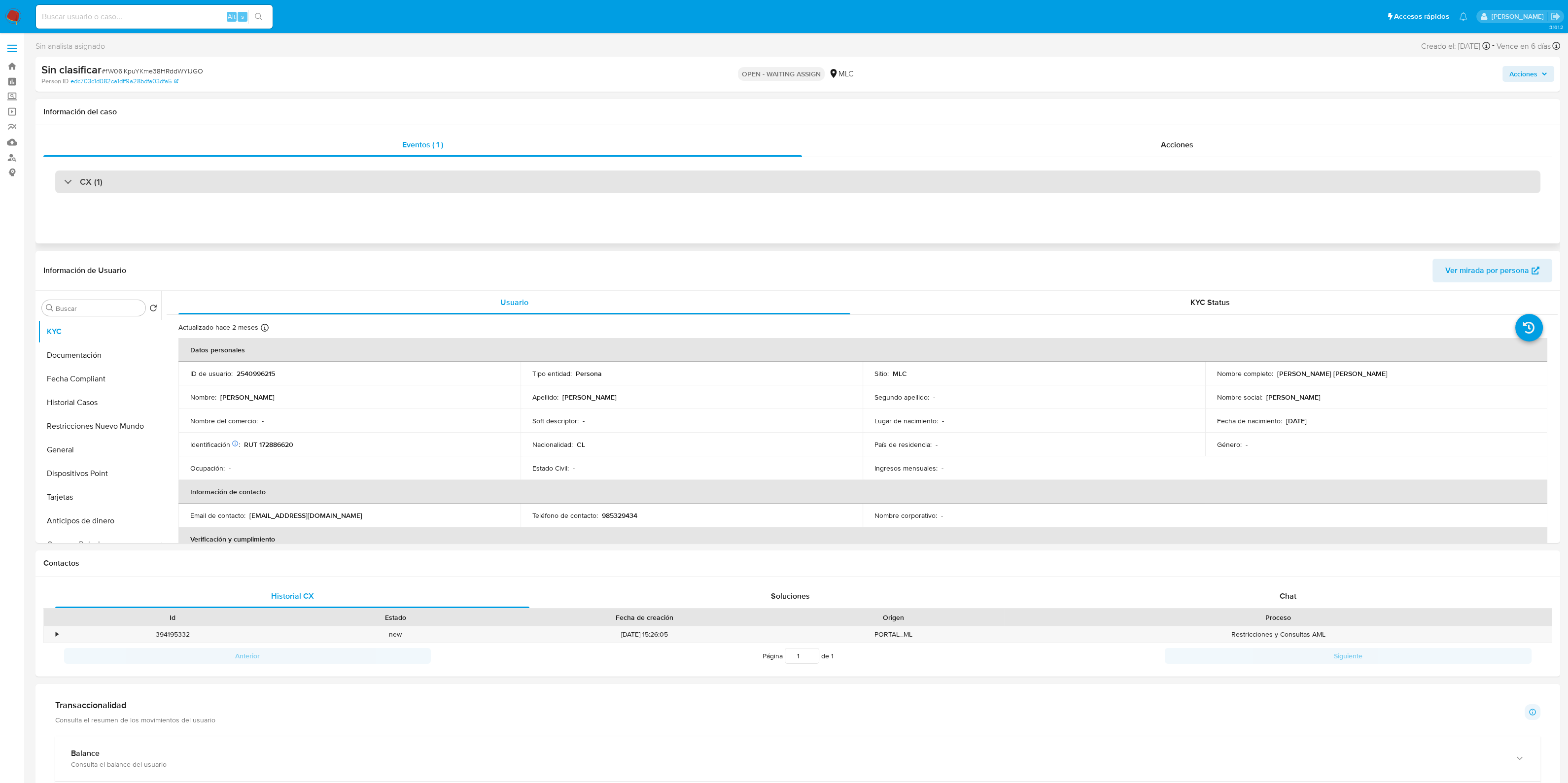
click at [279, 181] on div "CX (1)" at bounding box center [797, 182] width 1485 height 23
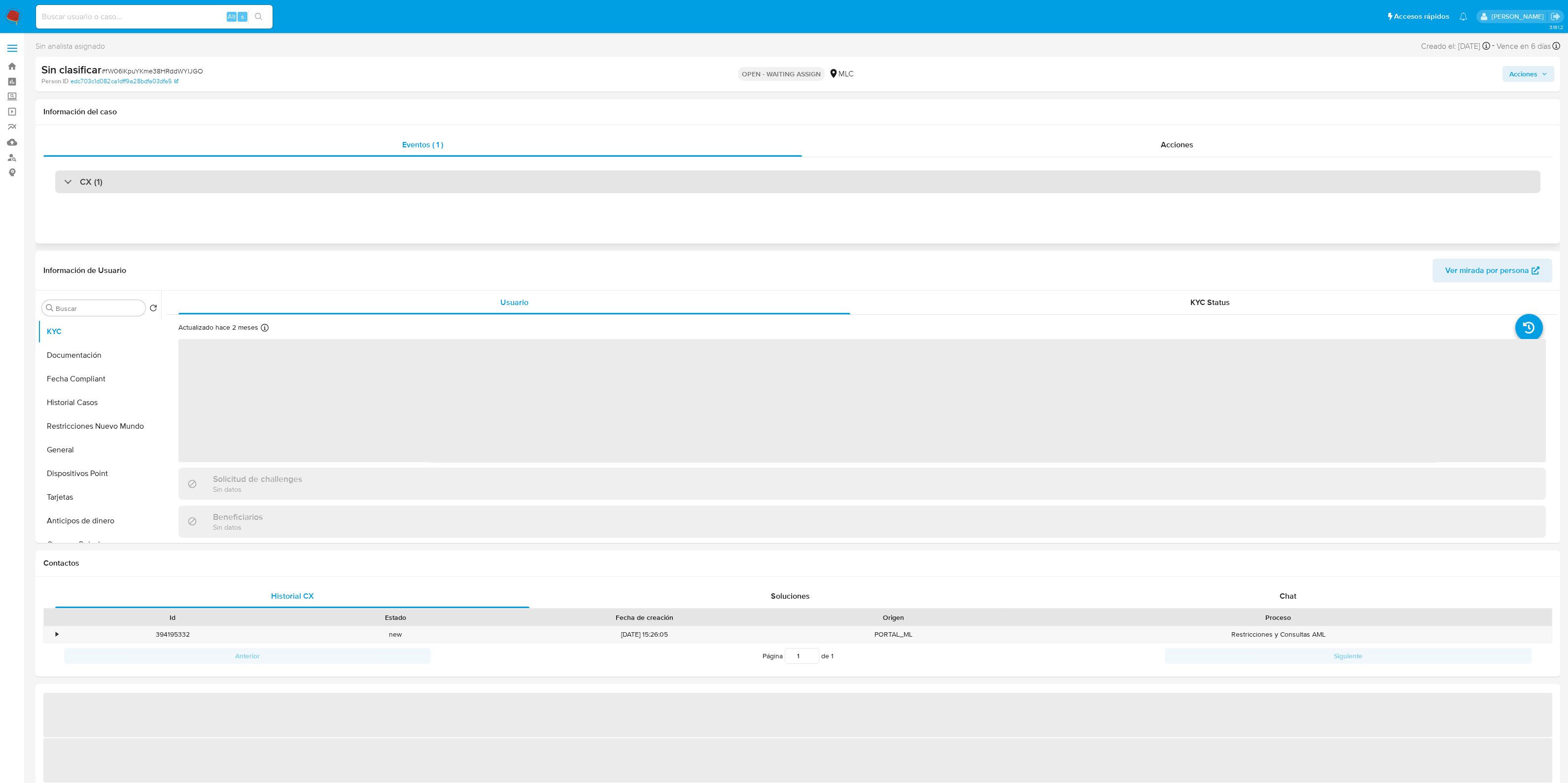
click at [277, 183] on div "CX (1)" at bounding box center [797, 182] width 1485 height 23
select select "10"
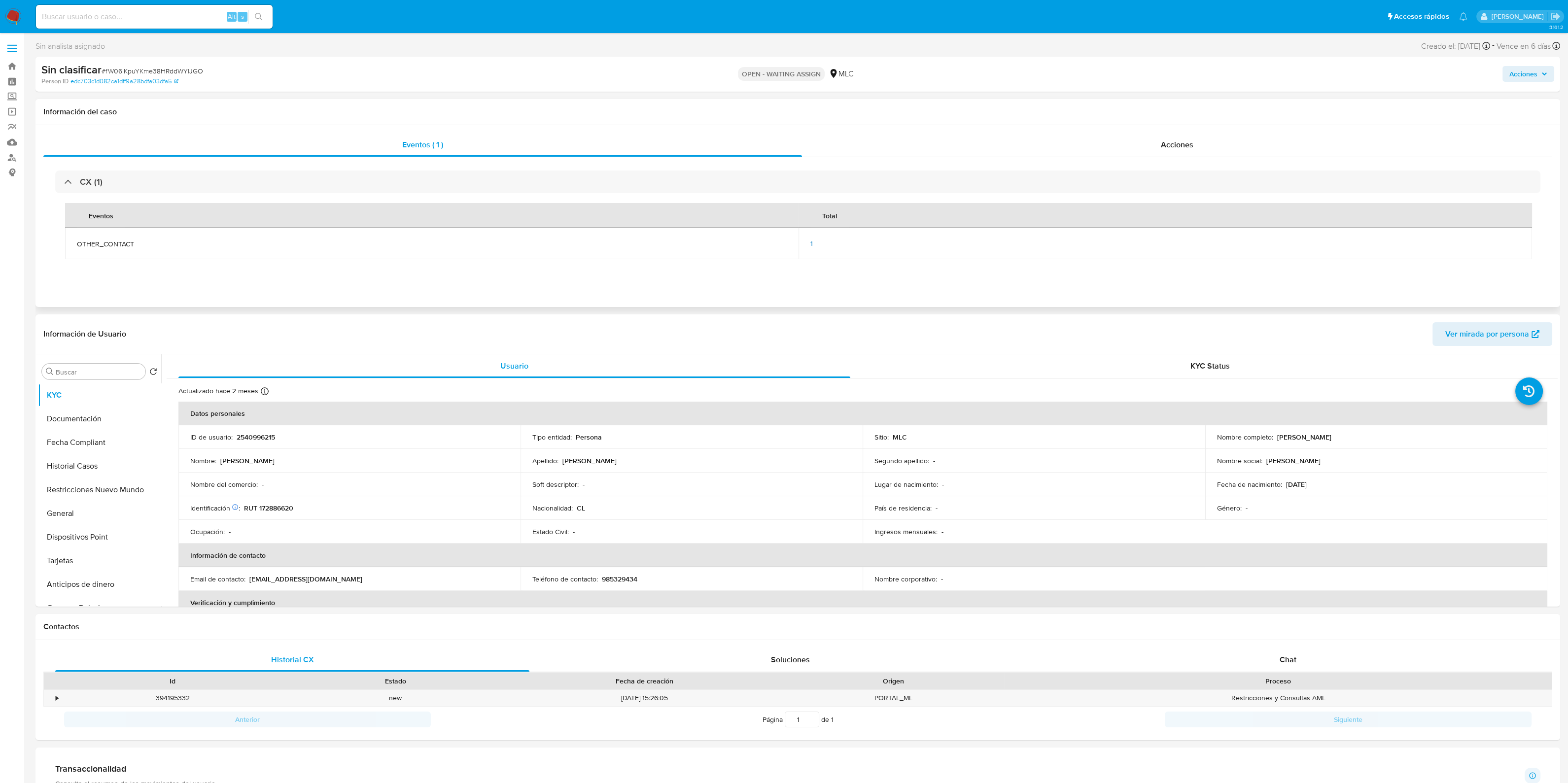
click at [808, 245] on td "1" at bounding box center [1165, 244] width 733 height 32
click at [811, 245] on span "1" at bounding box center [811, 244] width 2 height 10
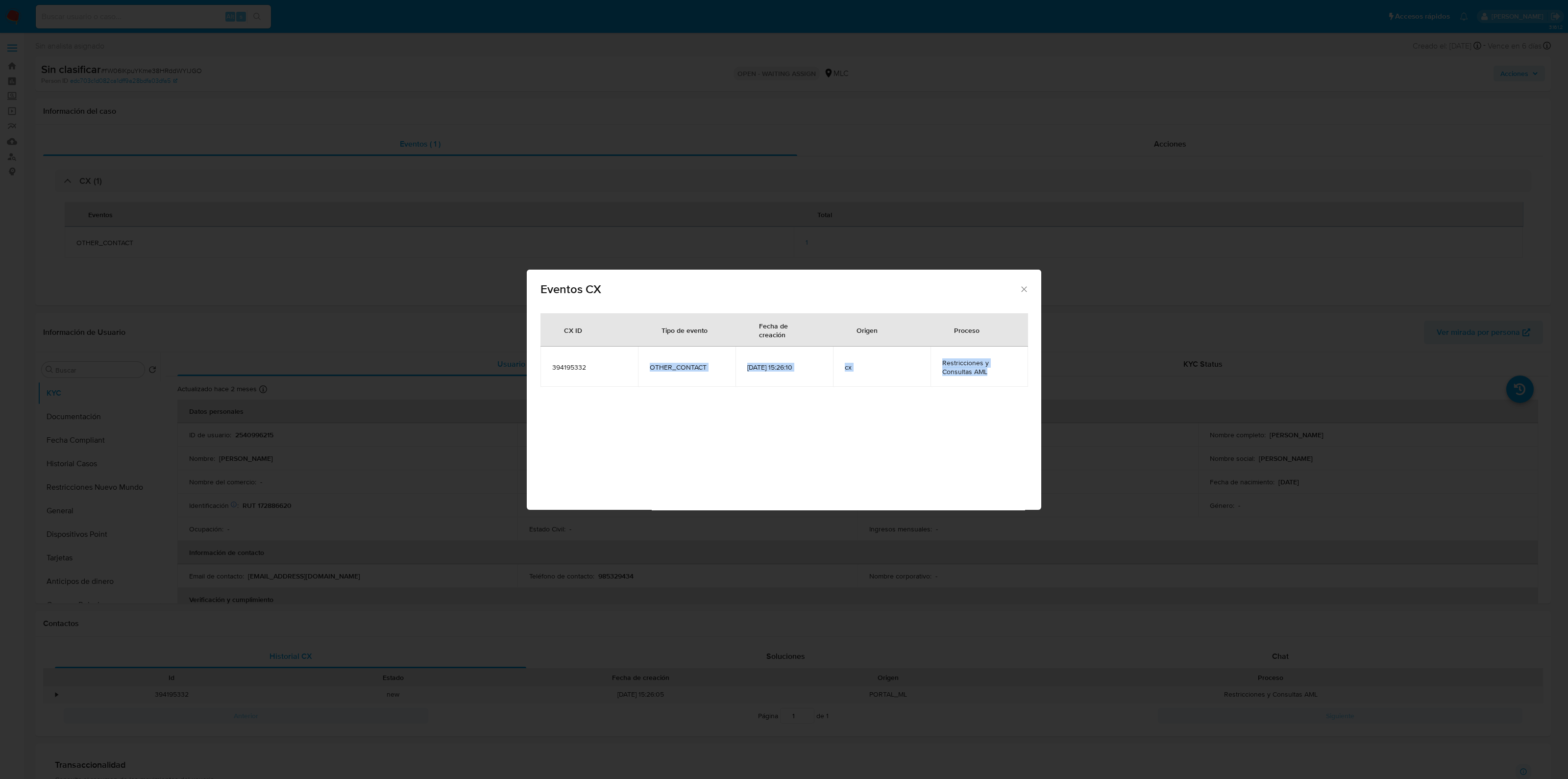
drag, startPoint x: 642, startPoint y: 375, endPoint x: 987, endPoint y: 378, distance: 345.0
click at [987, 378] on tr "[PHONE_NUMBER] OTHER_CONTACT [DATE] 15:26:10 cx Restricciones y Consultas AML" at bounding box center [784, 367] width 488 height 40
click at [987, 378] on td "Restricciones y Consultas AML" at bounding box center [979, 367] width 97 height 40
click at [1022, 291] on icon "Cerrar" at bounding box center [1024, 289] width 10 height 10
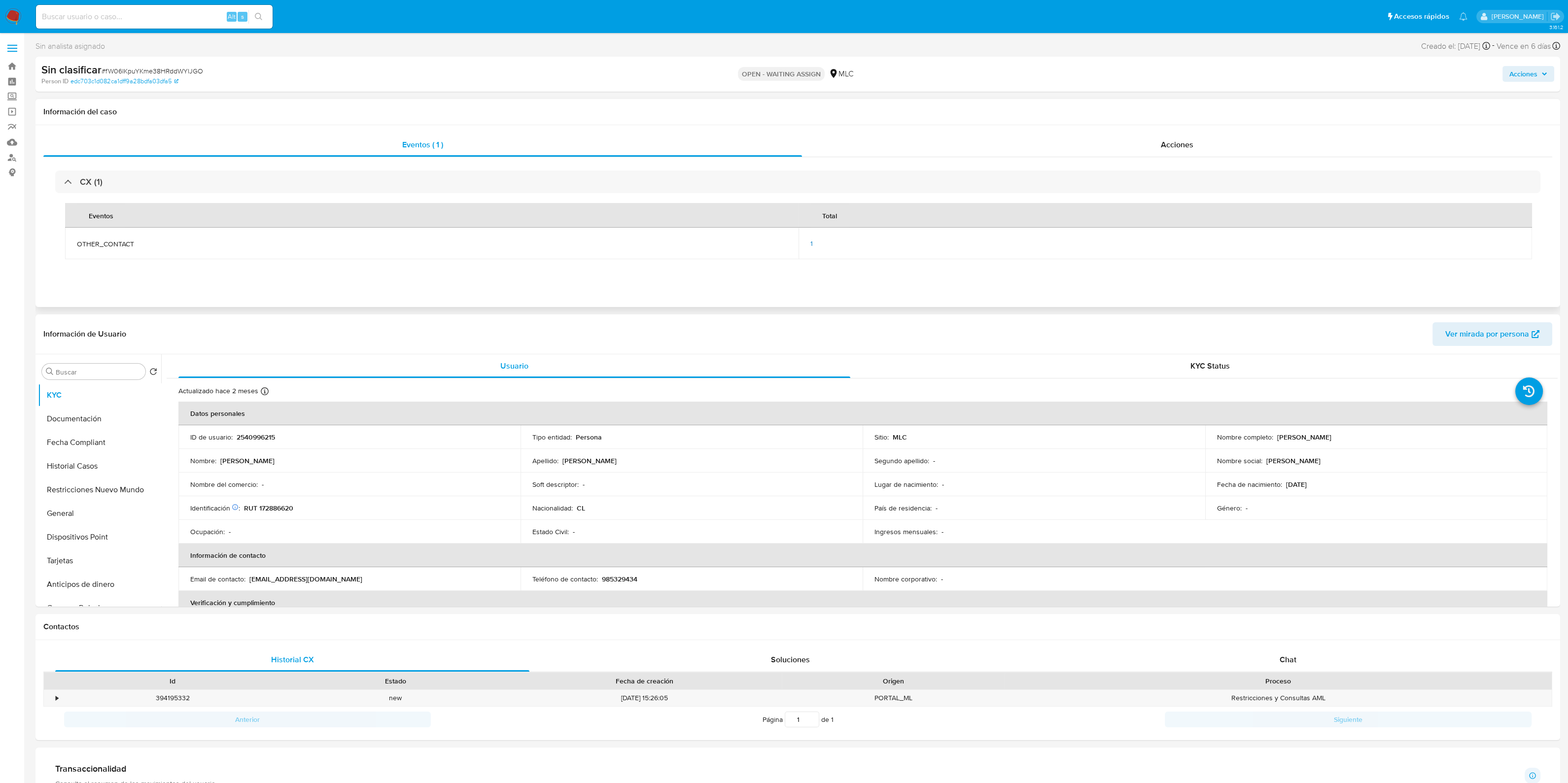
click at [1091, 159] on div "CX (1) Eventos Total OTHER_CONTACT 1" at bounding box center [798, 220] width 1509 height 125
click at [1093, 155] on div "Acciones" at bounding box center [1177, 144] width 750 height 24
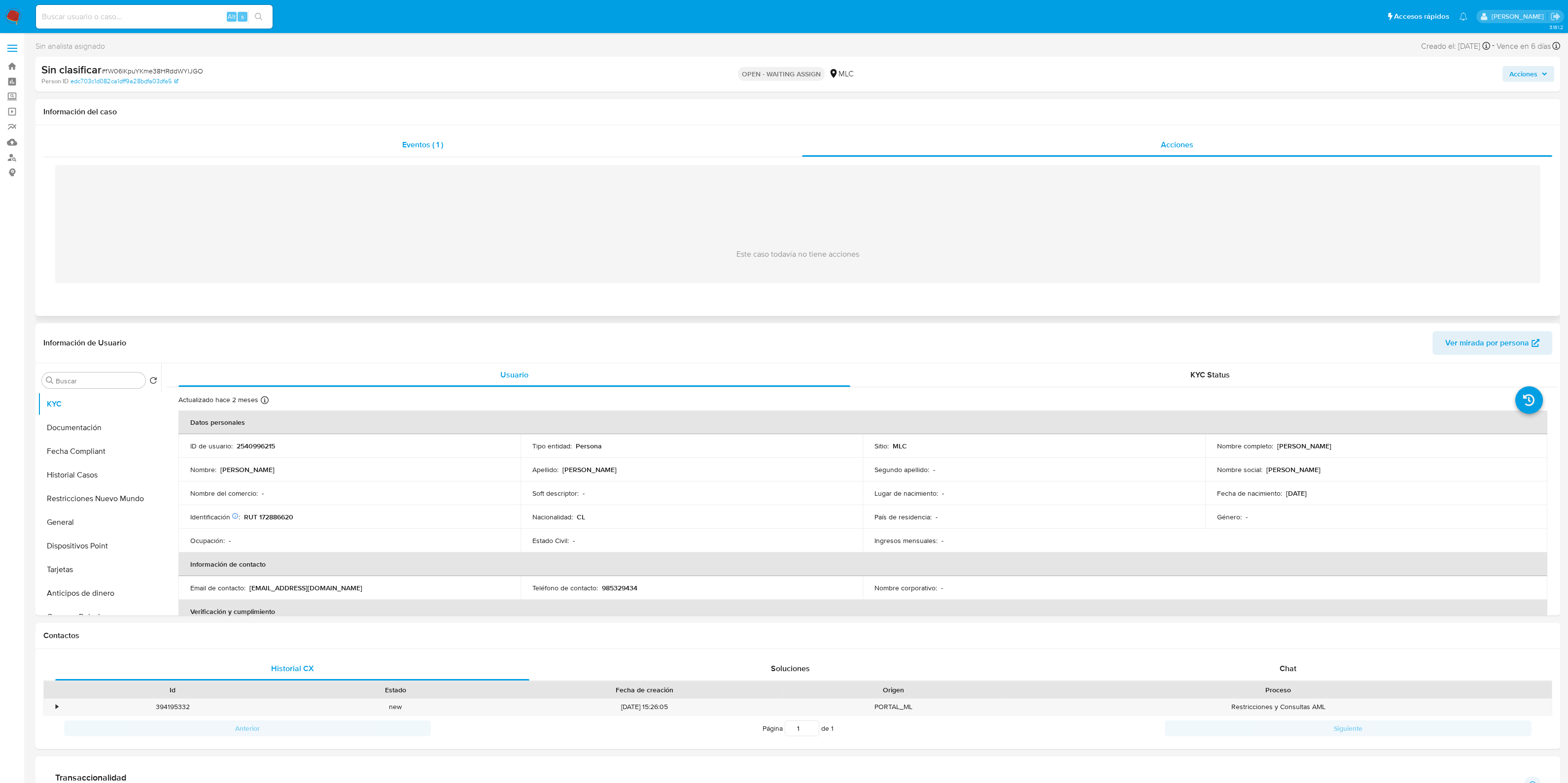
click at [553, 155] on div "Eventos ( 1 )" at bounding box center [422, 144] width 759 height 24
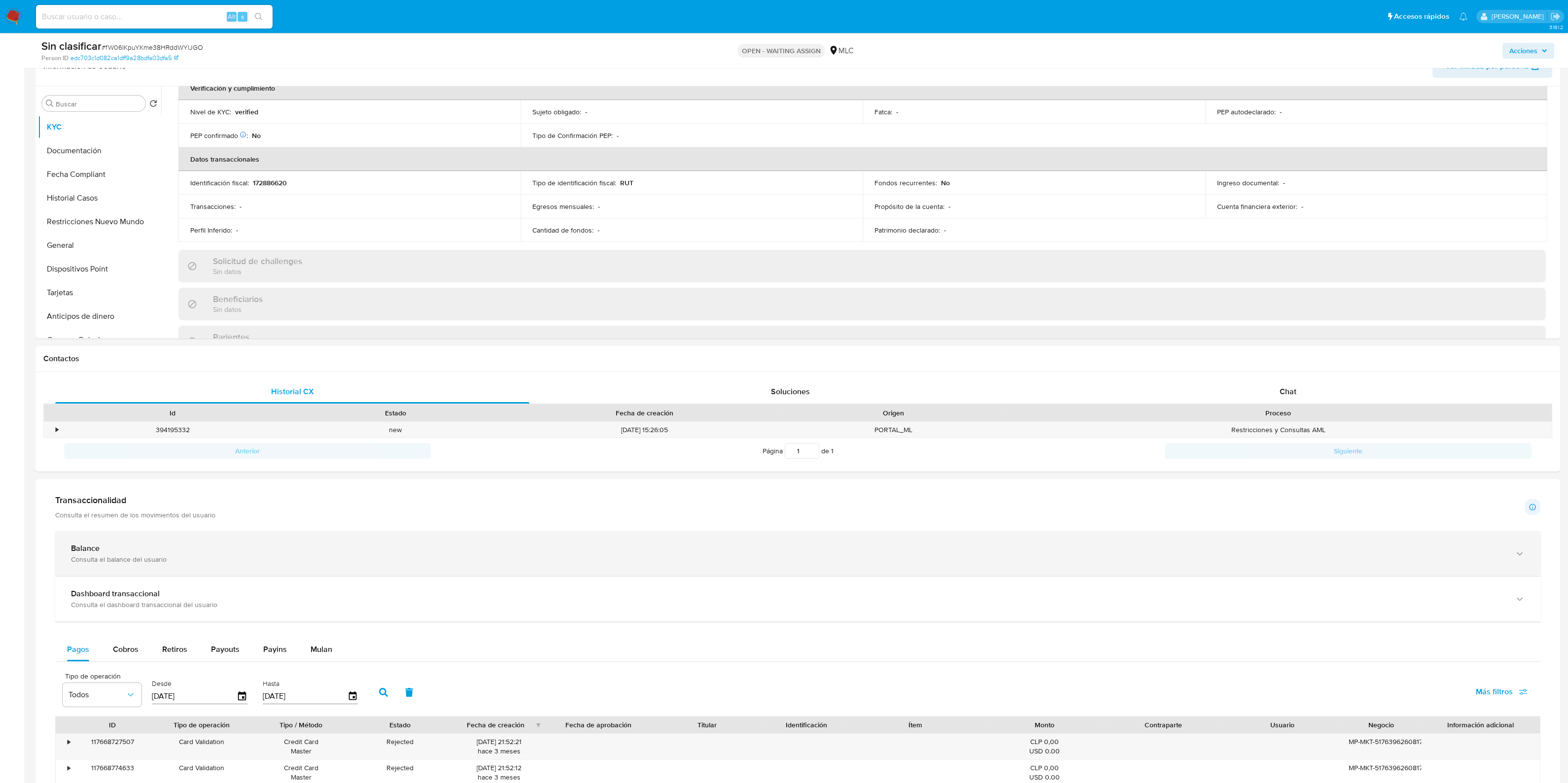
scroll to position [246, 0]
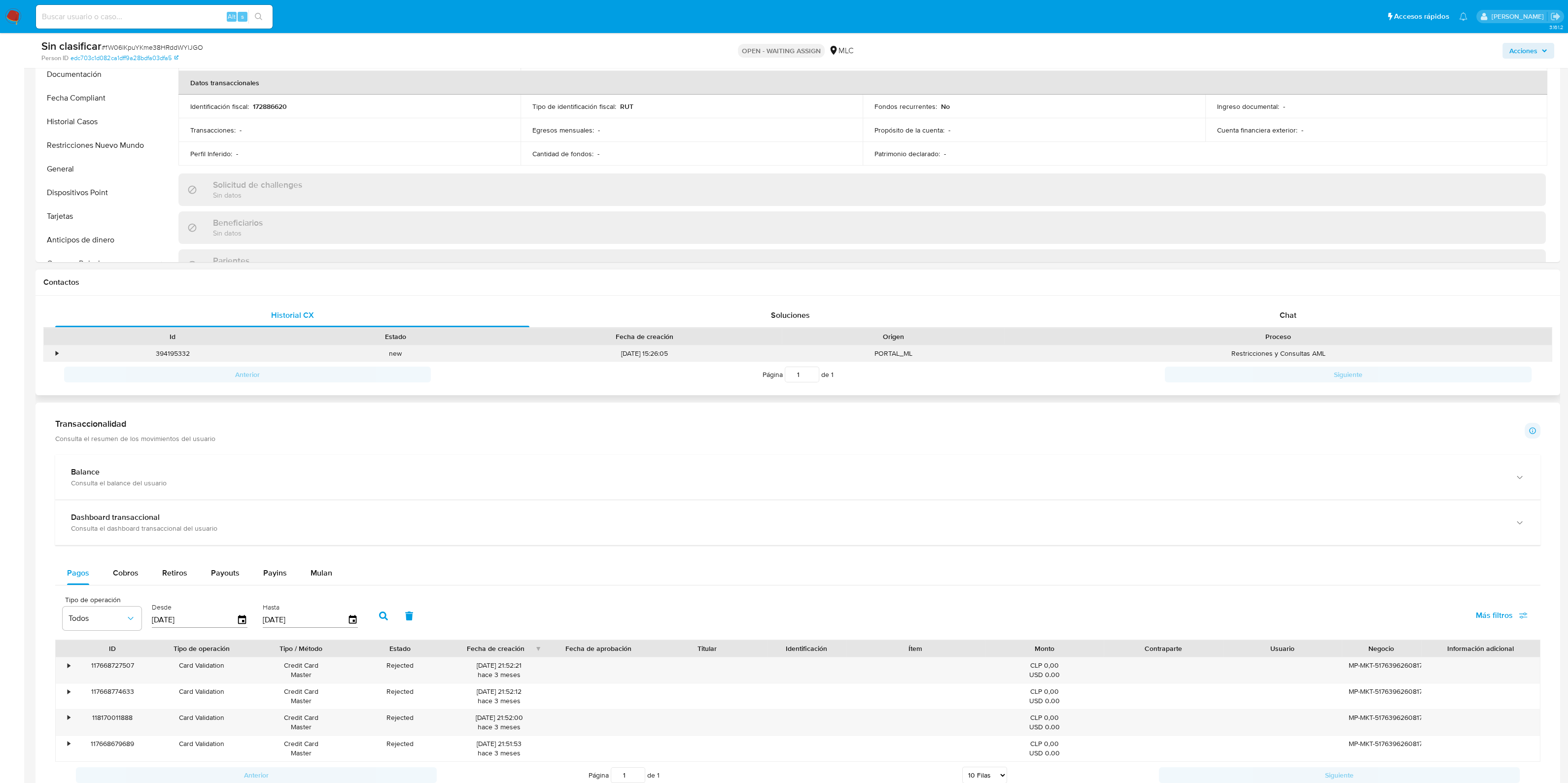
click at [53, 355] on div "•" at bounding box center [53, 353] width 17 height 17
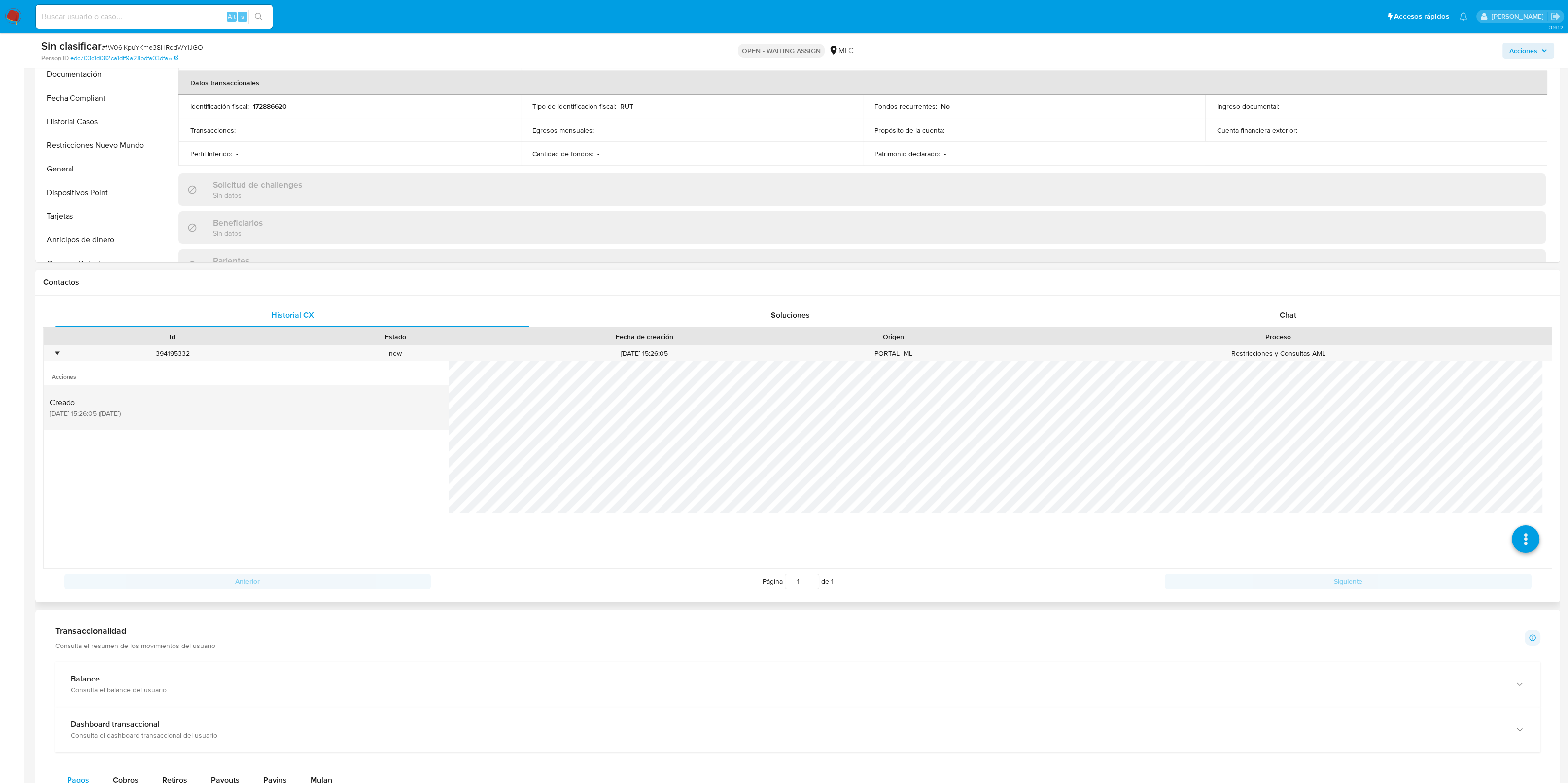
click at [310, 396] on div "Creado [DATE] 15:26:05 ([DATE])" at bounding box center [246, 407] width 393 height 34
click at [764, 304] on div "Soluciones" at bounding box center [790, 315] width 474 height 24
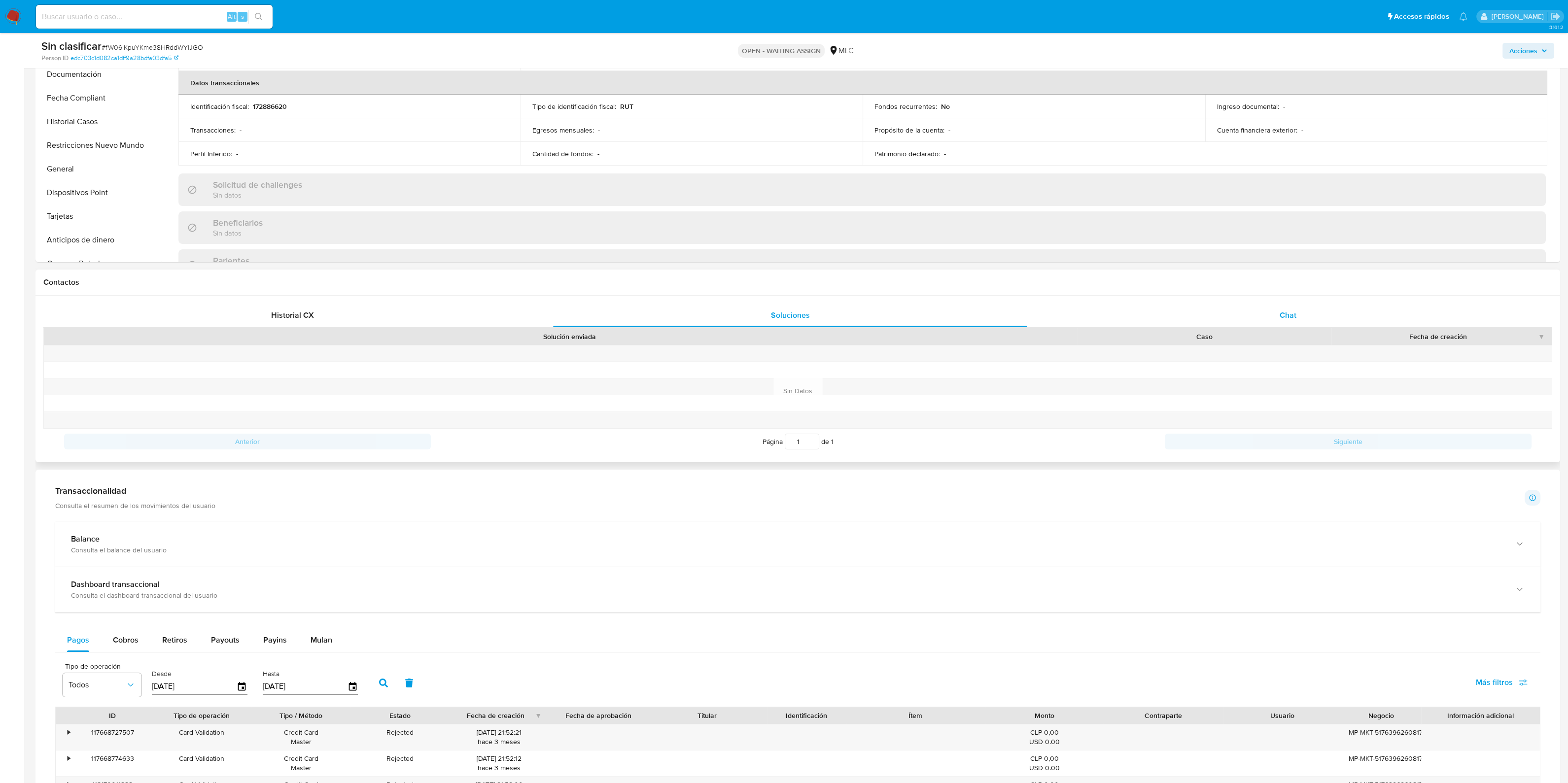
click at [1234, 324] on div "Chat" at bounding box center [1288, 315] width 474 height 24
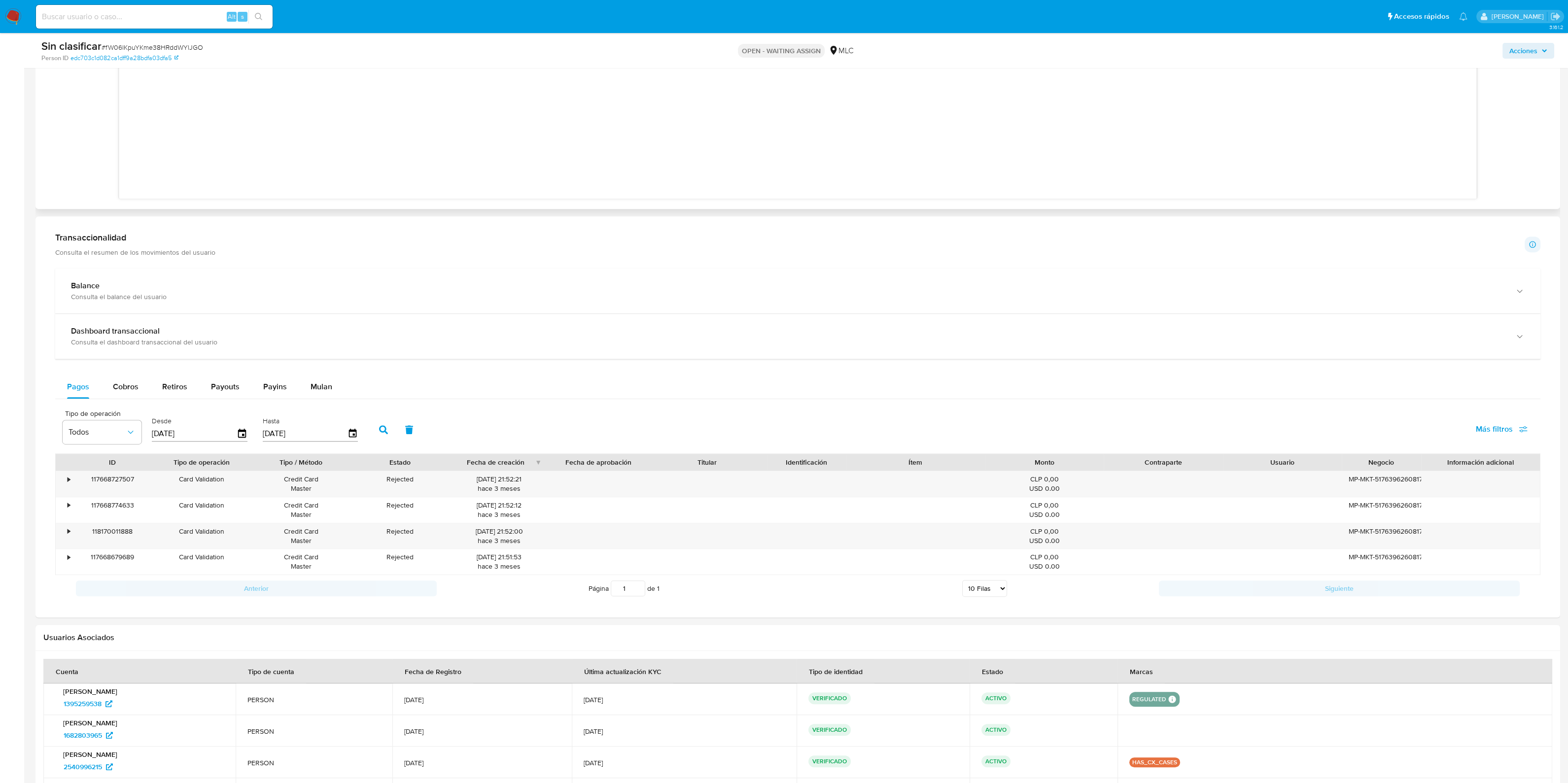
scroll to position [1130, 0]
